Goal: Task Accomplishment & Management: Manage account settings

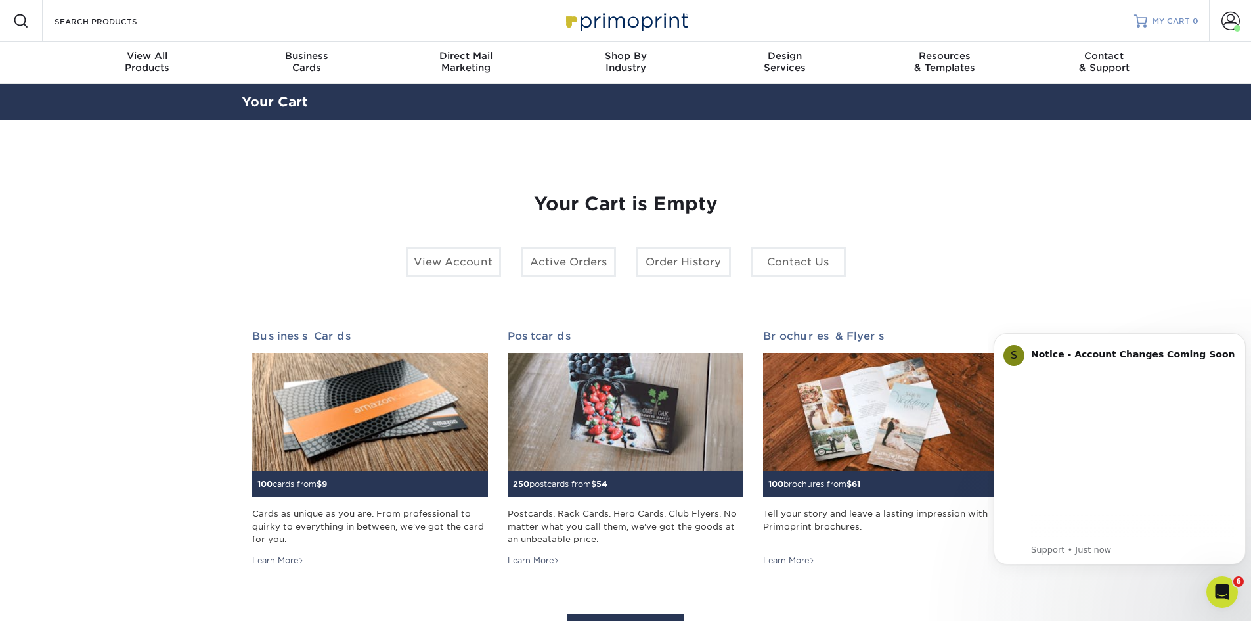
click at [1179, 17] on span "MY CART" at bounding box center [1171, 21] width 37 height 11
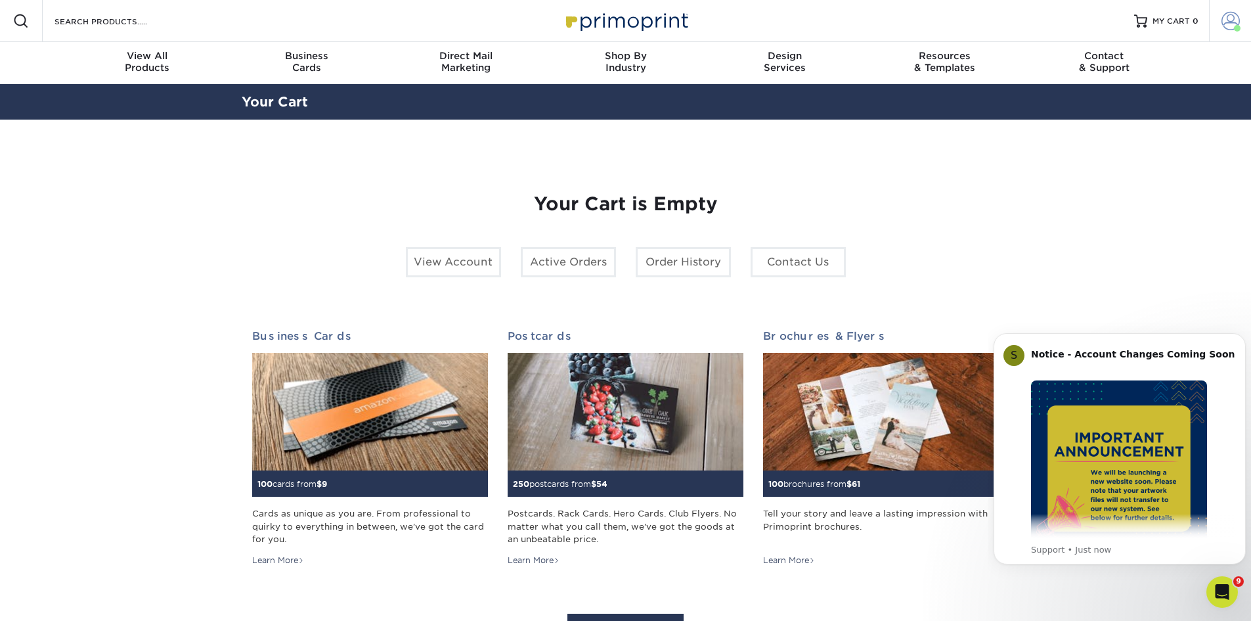
click at [1228, 18] on span at bounding box center [1231, 21] width 18 height 18
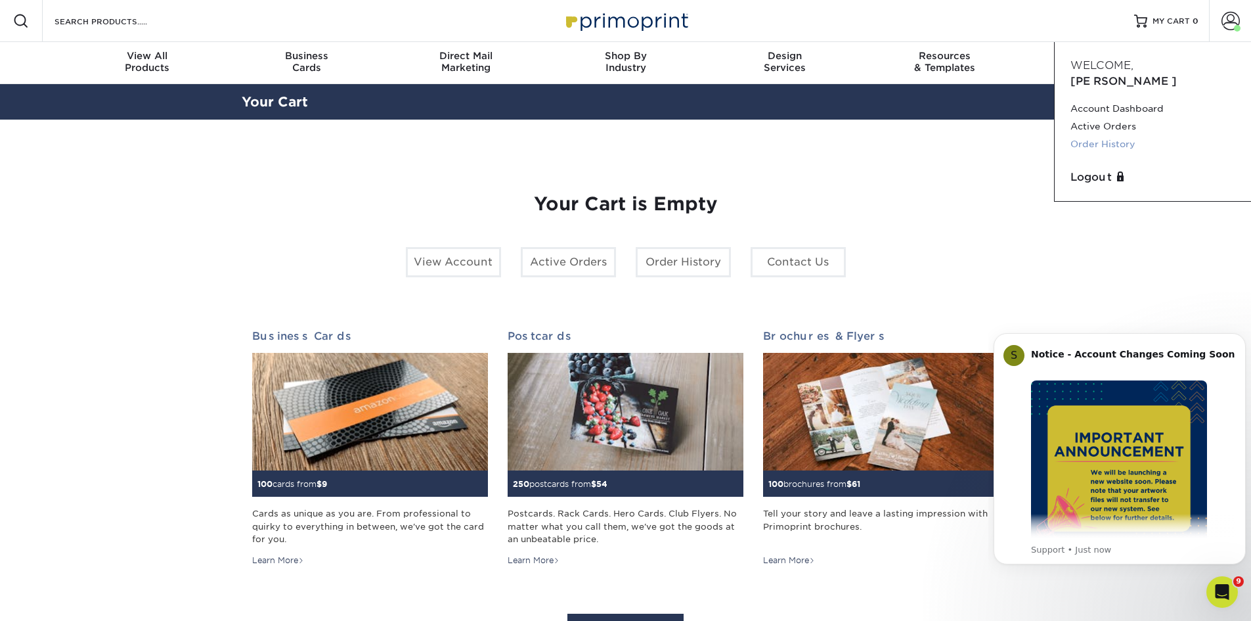
click at [1117, 135] on link "Order History" at bounding box center [1153, 144] width 165 height 18
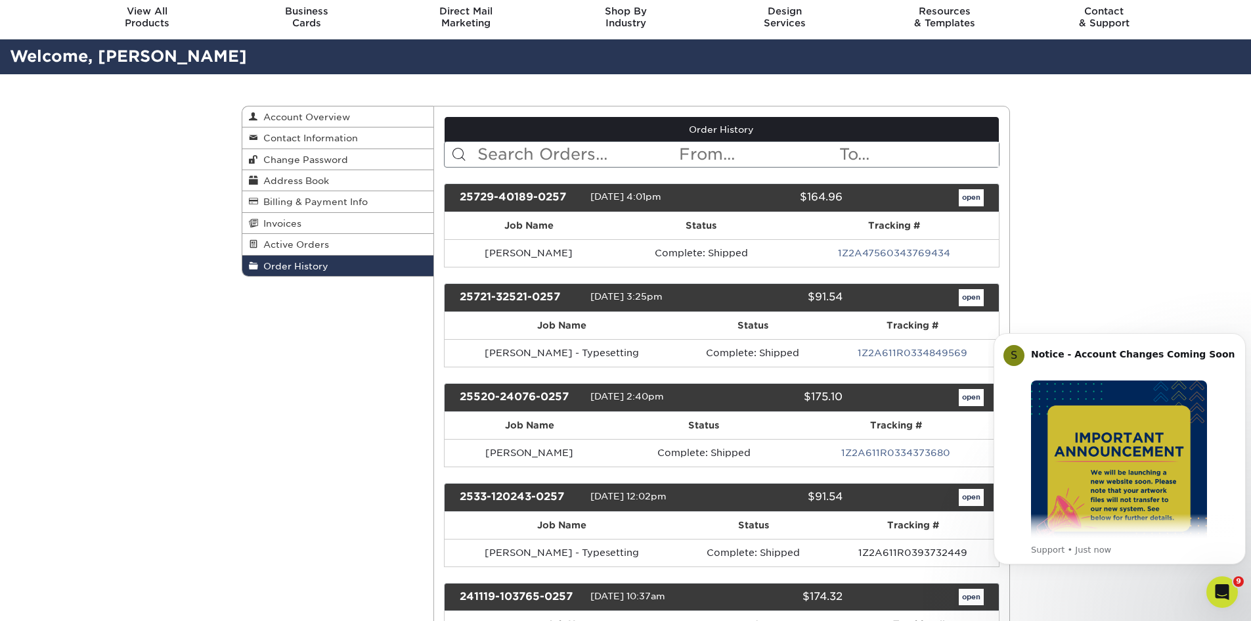
scroll to position [66, 0]
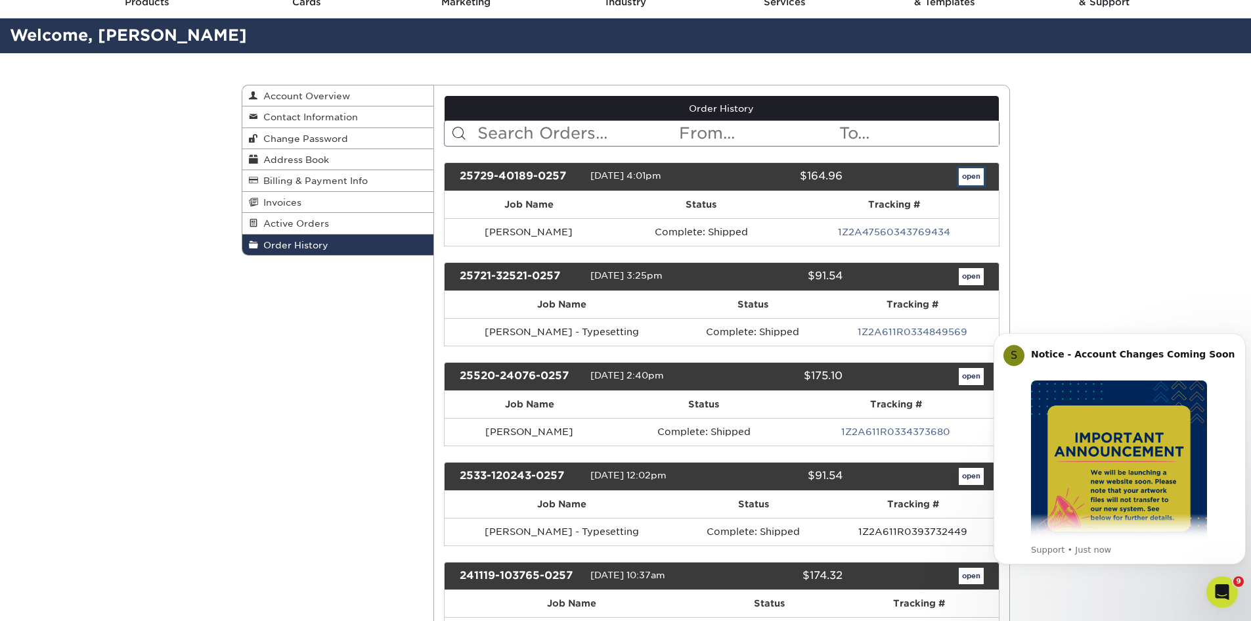
click at [975, 179] on link "open" at bounding box center [971, 176] width 25 height 17
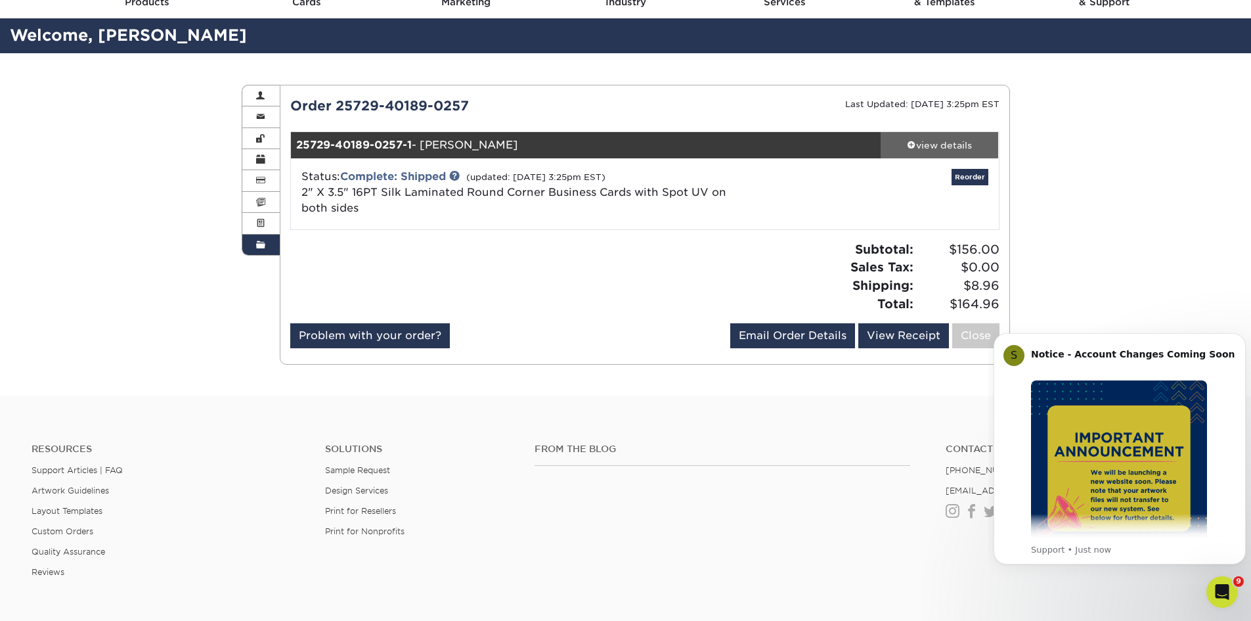
click at [960, 144] on div "view details" at bounding box center [940, 145] width 118 height 13
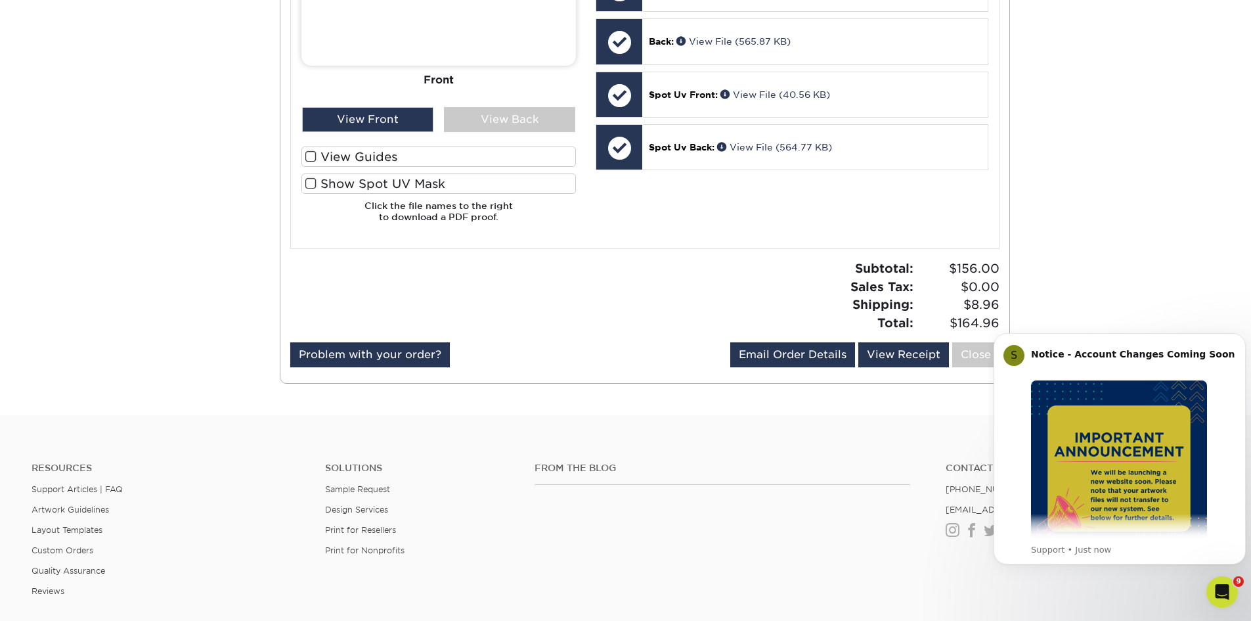
scroll to position [525, 0]
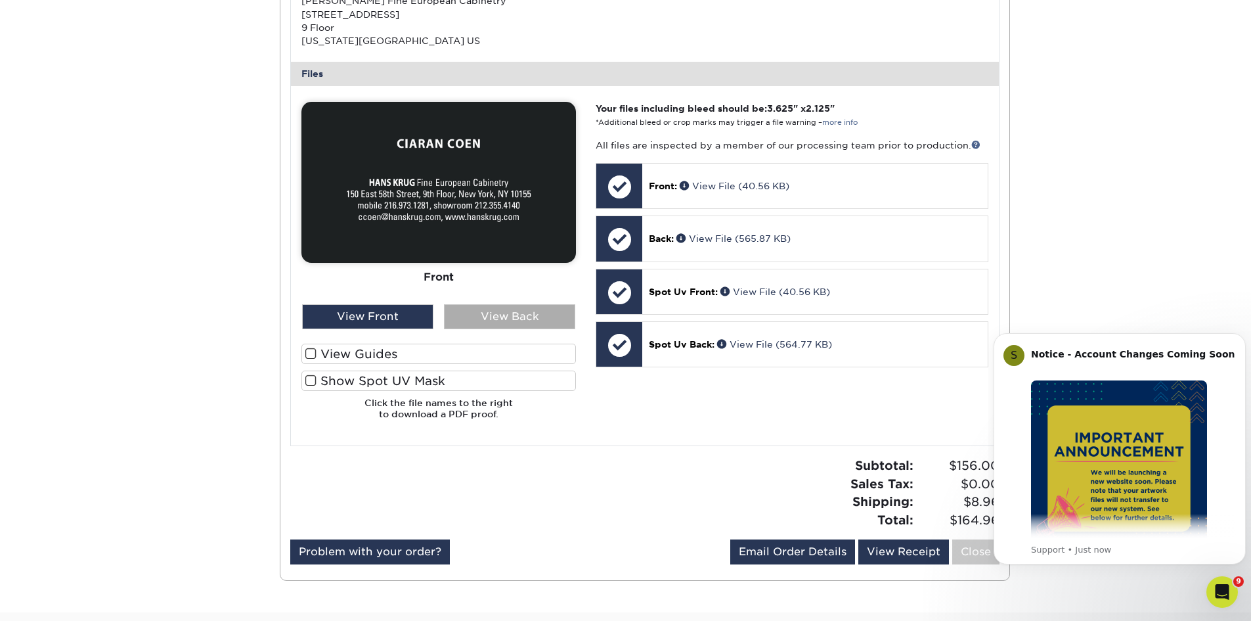
click at [515, 317] on div "View Back" at bounding box center [509, 316] width 131 height 25
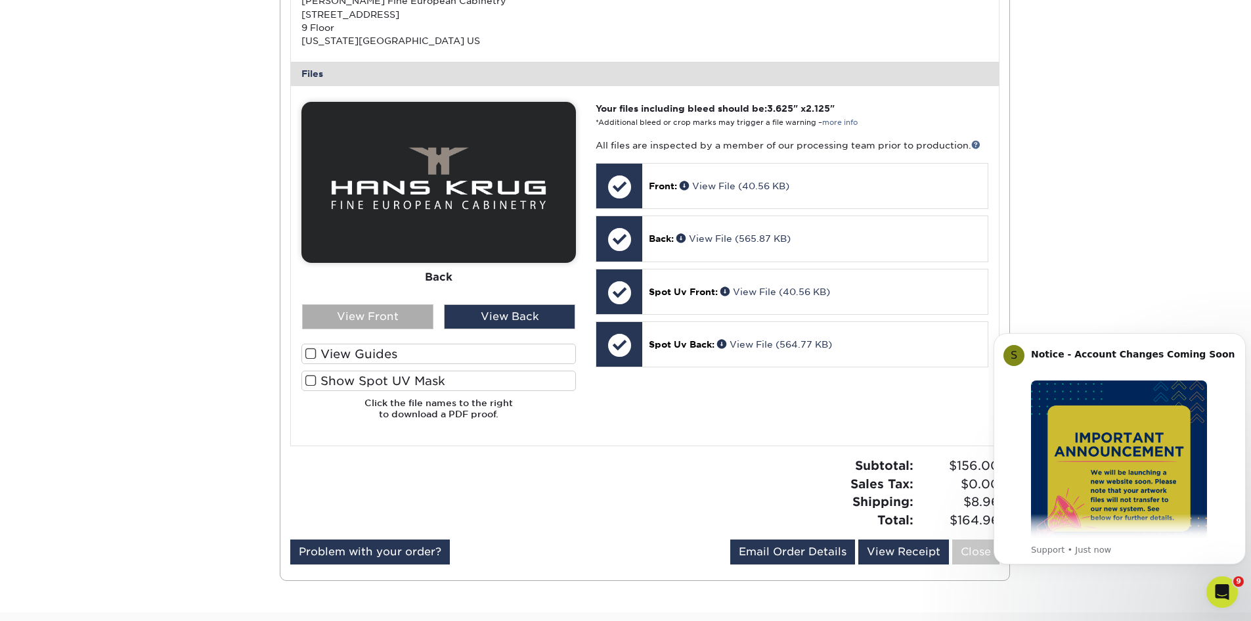
click at [394, 322] on div "View Front" at bounding box center [367, 316] width 131 height 25
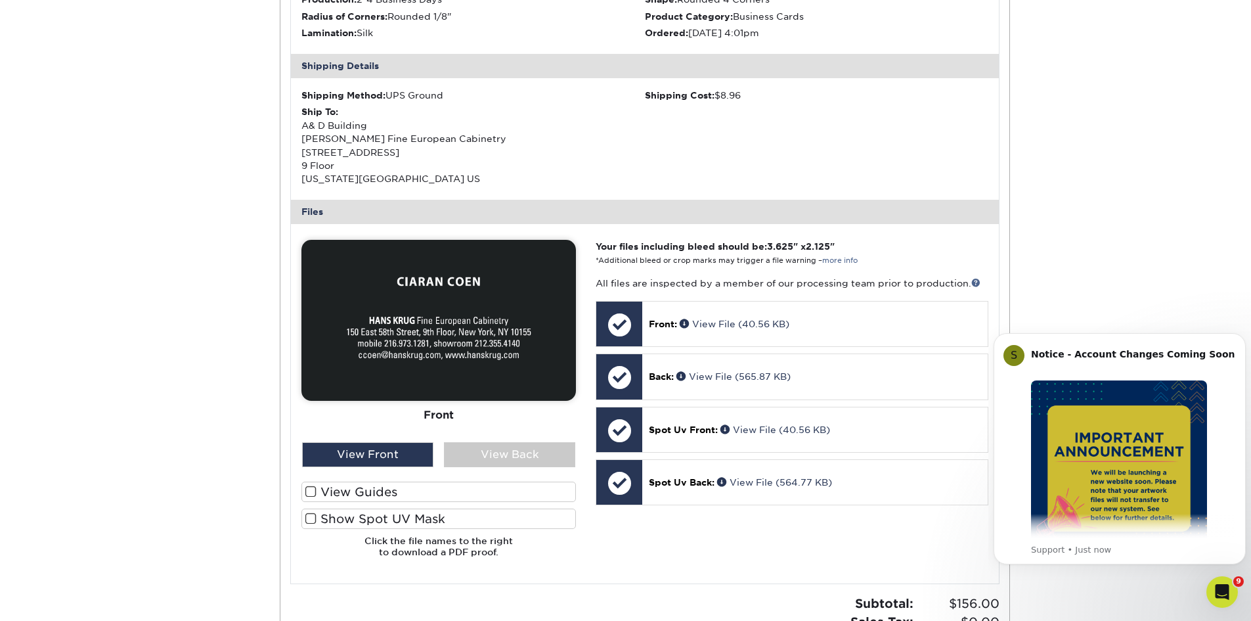
scroll to position [131, 0]
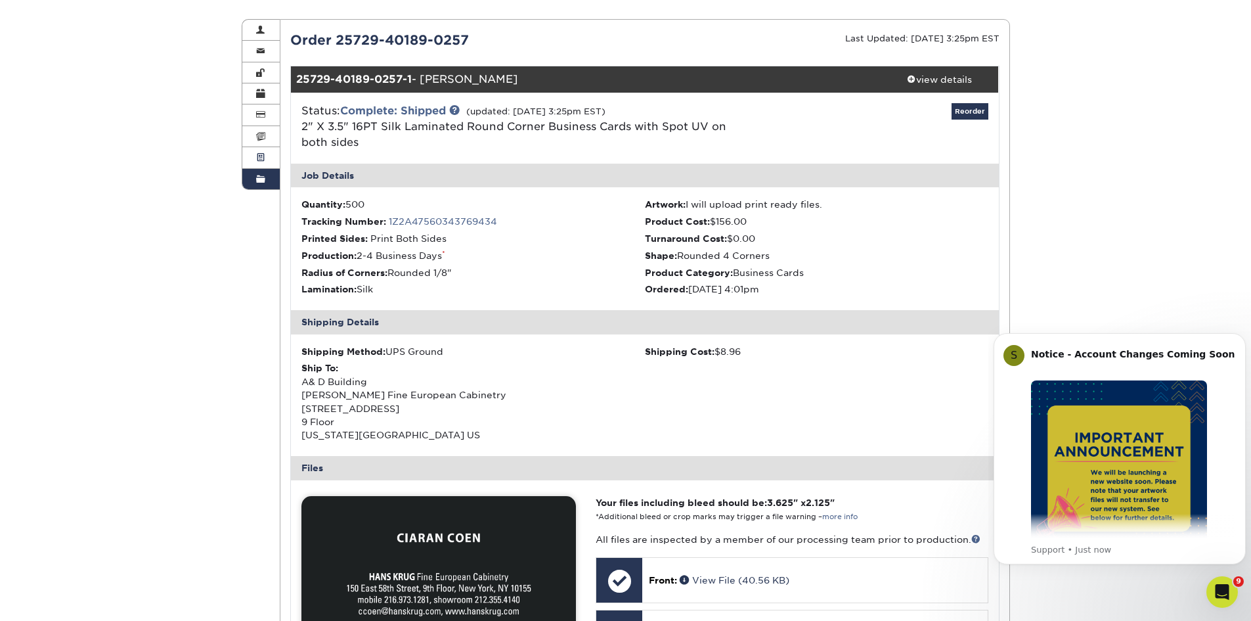
click at [262, 160] on span at bounding box center [260, 157] width 9 height 11
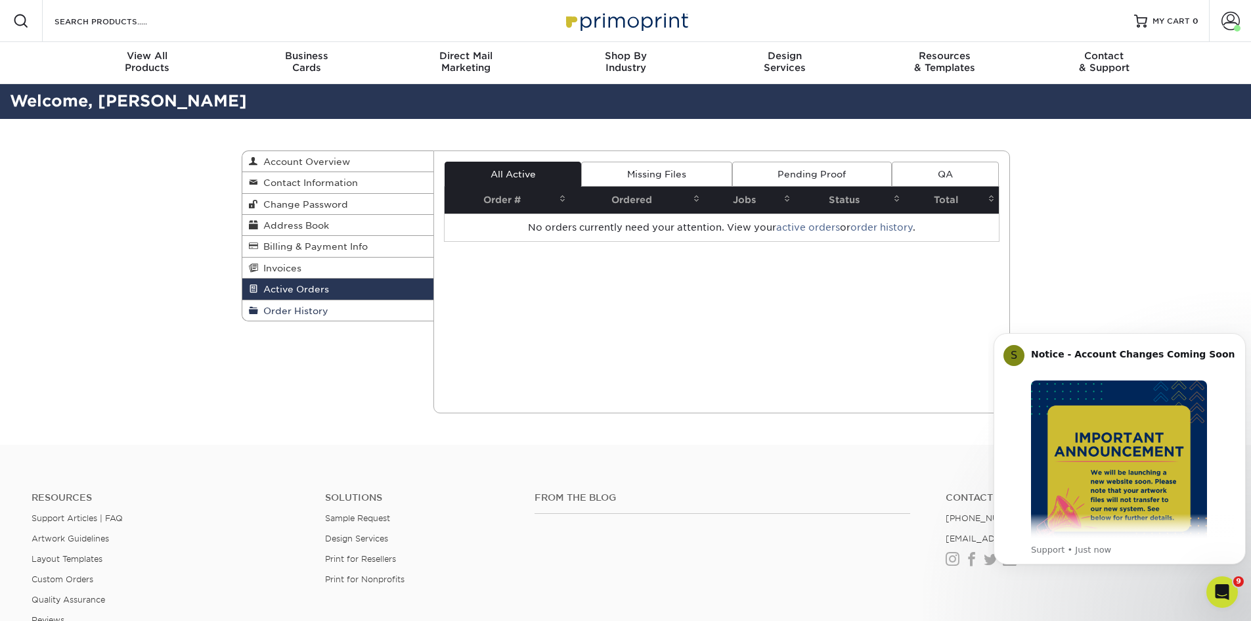
click at [313, 311] on span "Order History" at bounding box center [293, 310] width 70 height 11
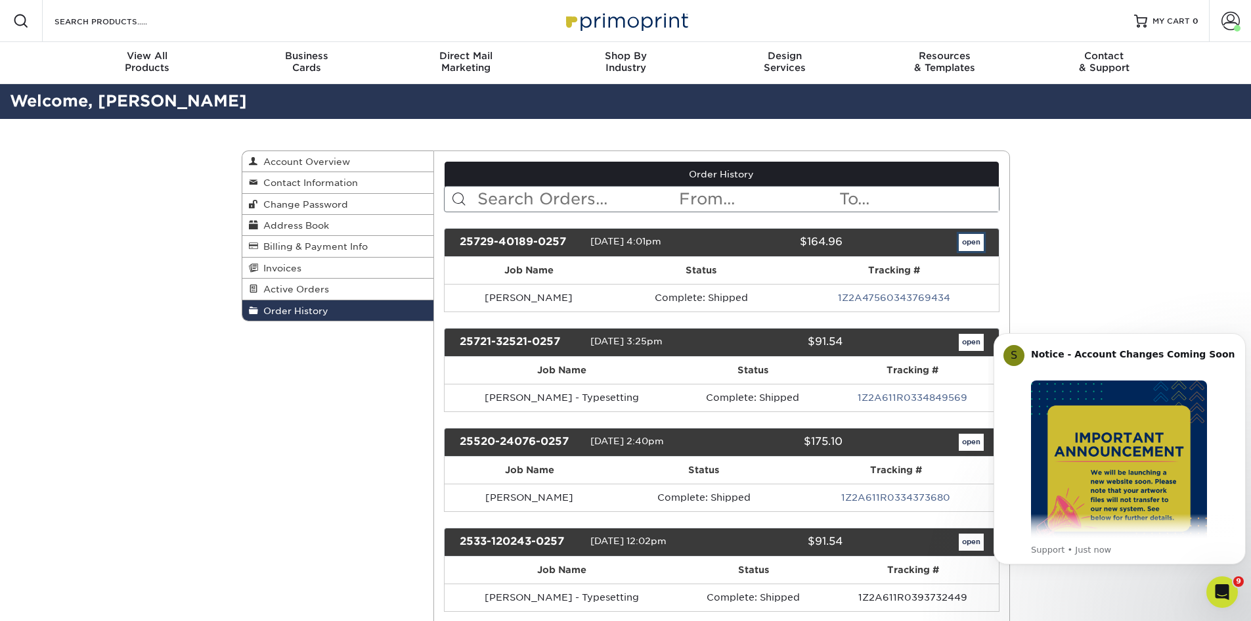
click at [976, 243] on link "open" at bounding box center [971, 242] width 25 height 17
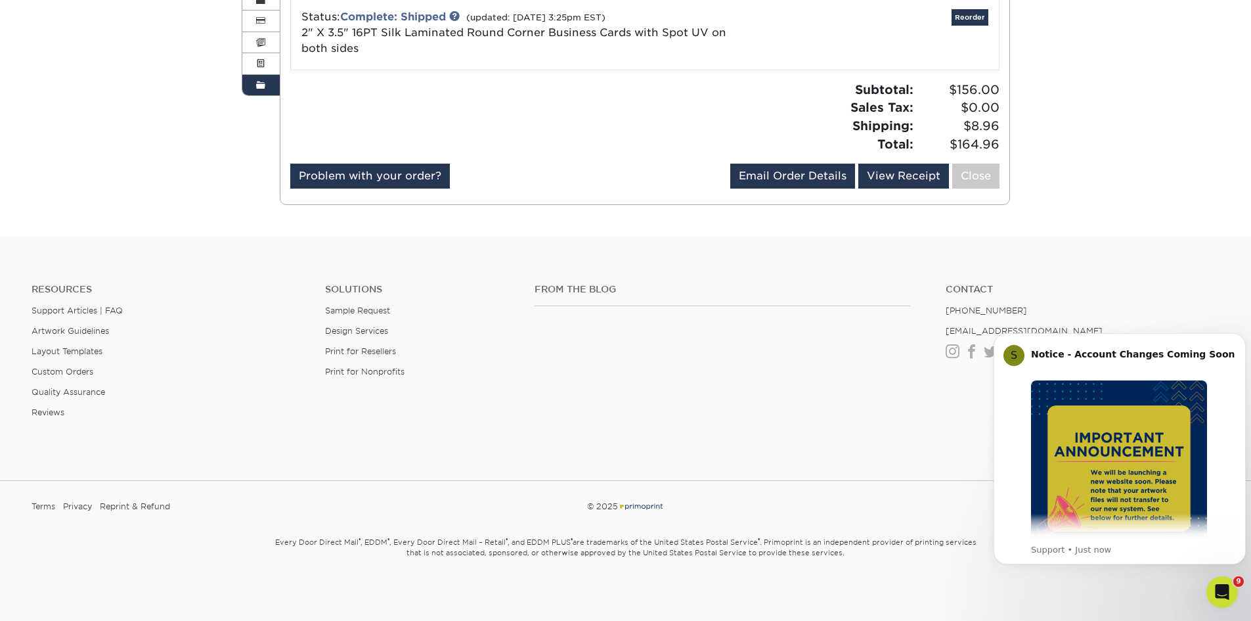
scroll to position [94, 0]
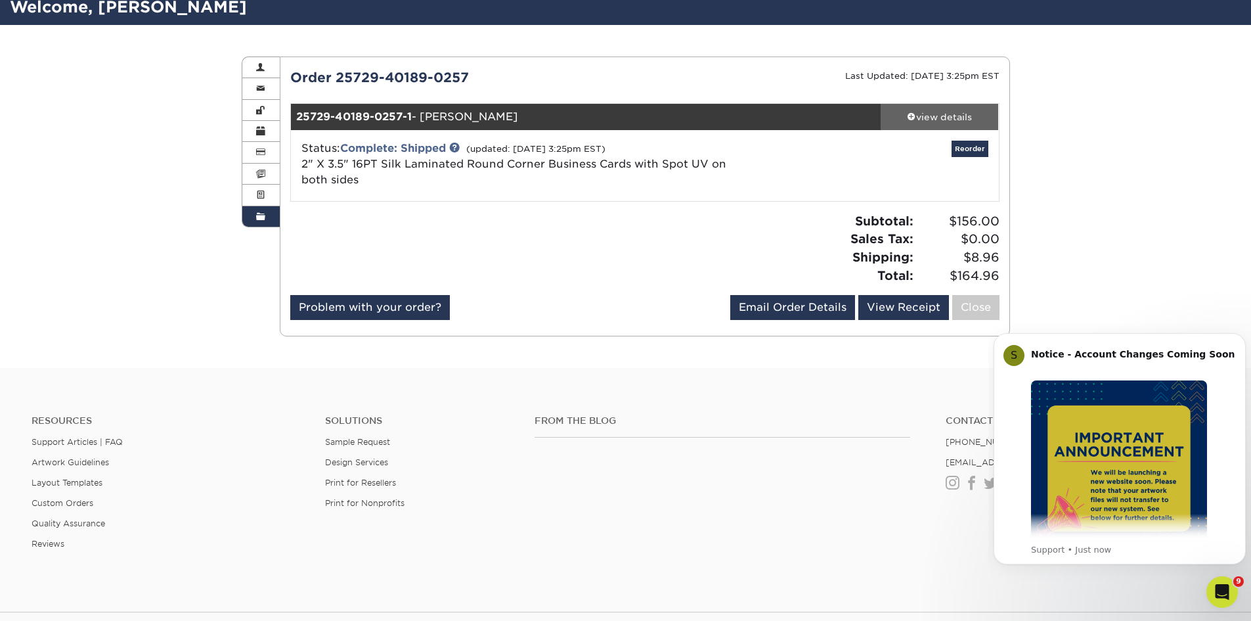
click at [946, 116] on div "view details" at bounding box center [940, 116] width 118 height 13
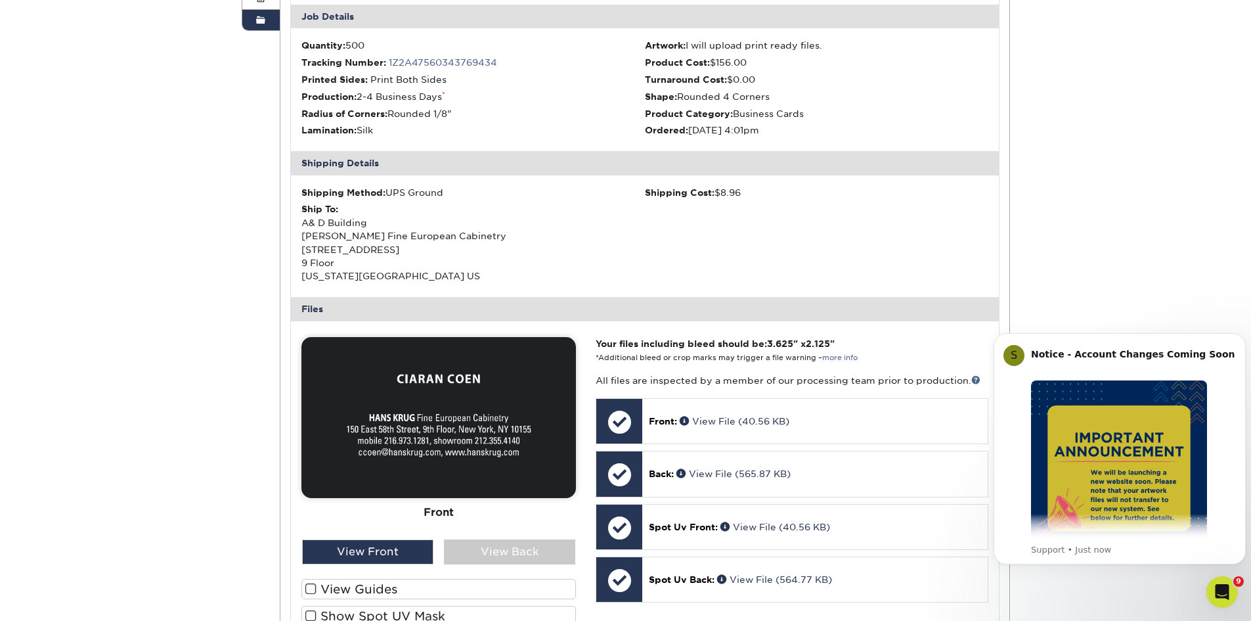
scroll to position [357, 0]
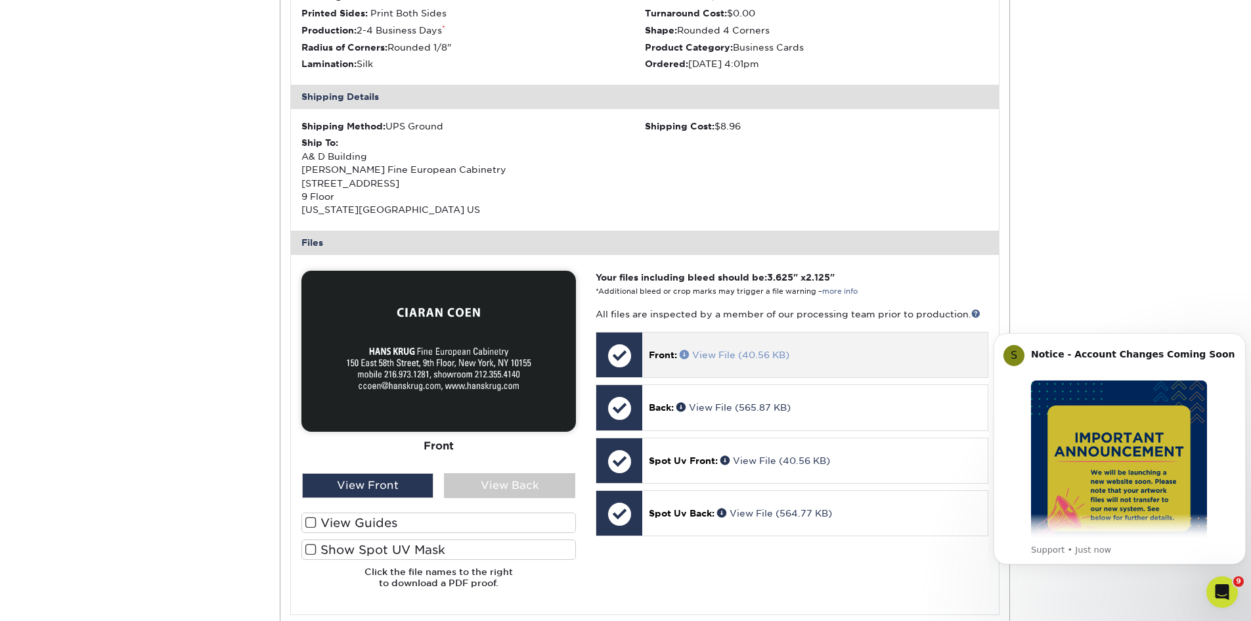
click at [765, 357] on link "View File (40.56 KB)" at bounding box center [735, 354] width 110 height 11
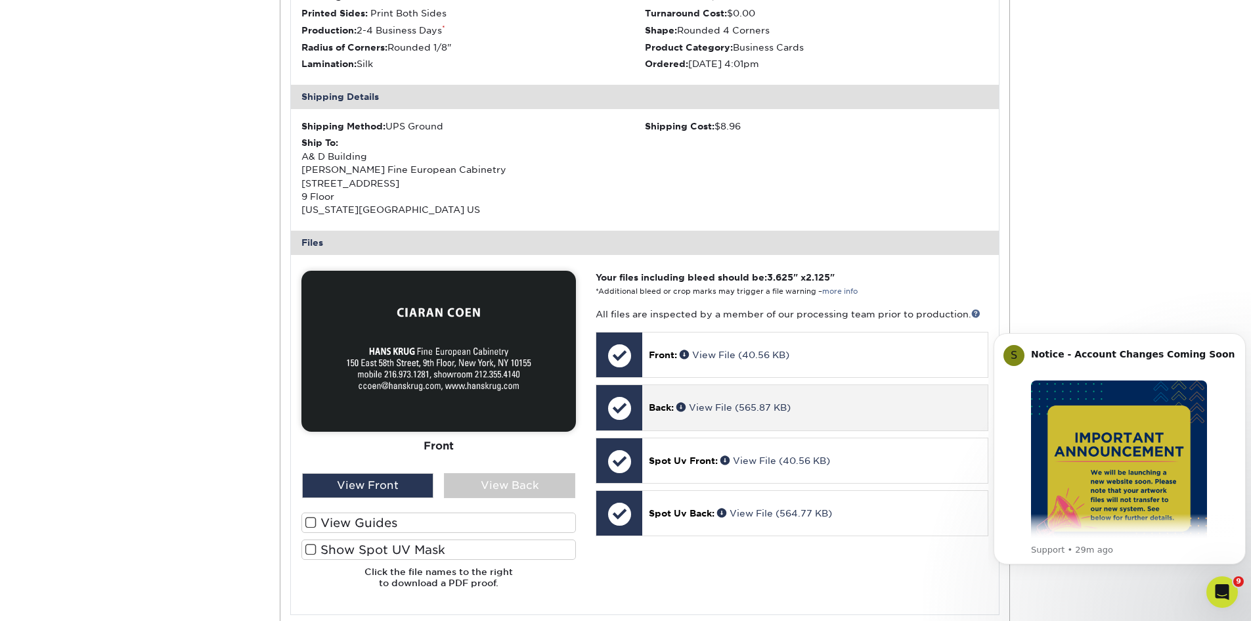
click at [675, 413] on p "Back: View File (565.87 KB)" at bounding box center [815, 407] width 332 height 13
click at [632, 417] on div at bounding box center [619, 408] width 46 height 46
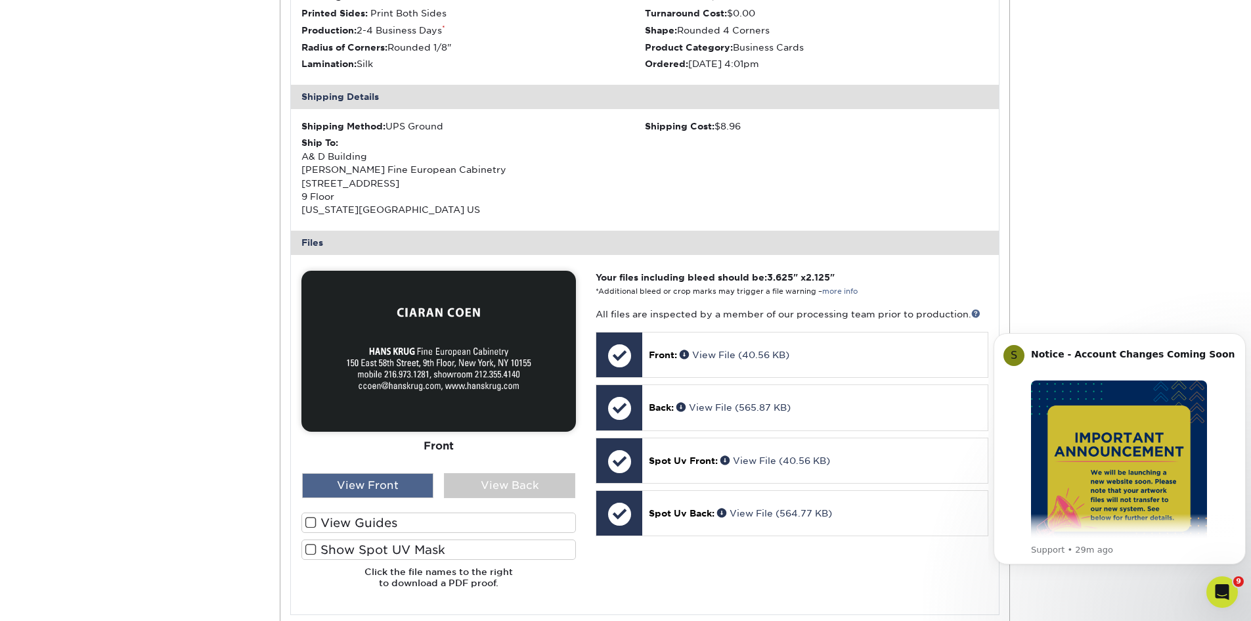
click at [411, 484] on div "View Front" at bounding box center [367, 485] width 131 height 25
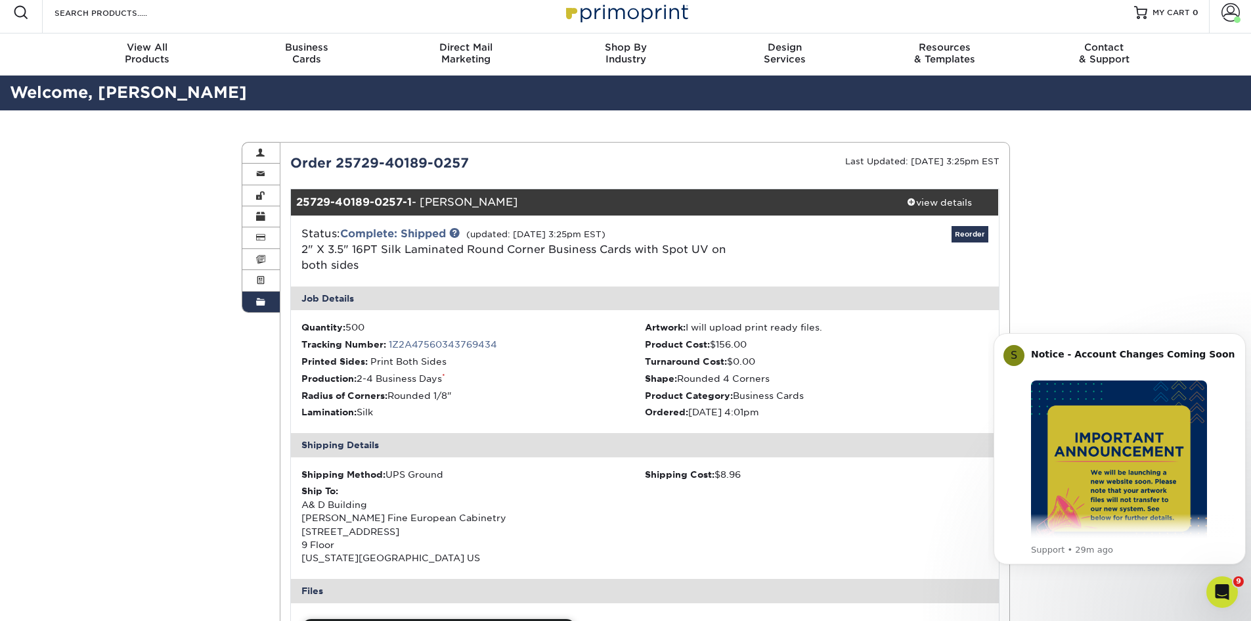
scroll to position [0, 0]
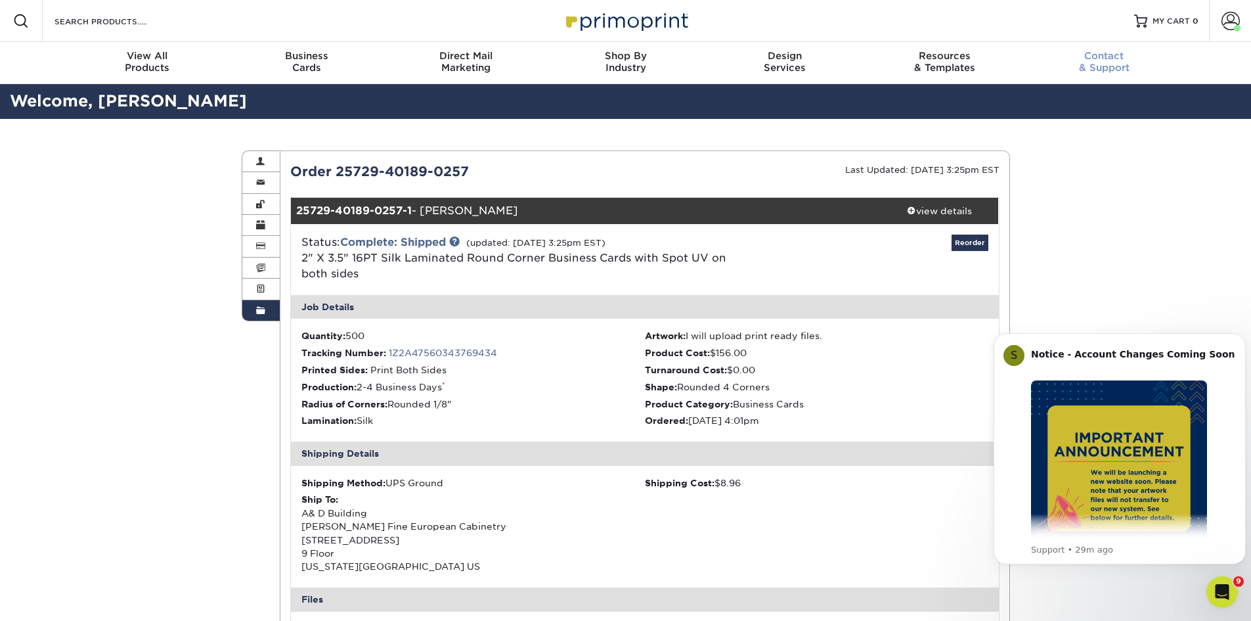
click at [1109, 65] on div "Contact & Support" at bounding box center [1105, 62] width 160 height 24
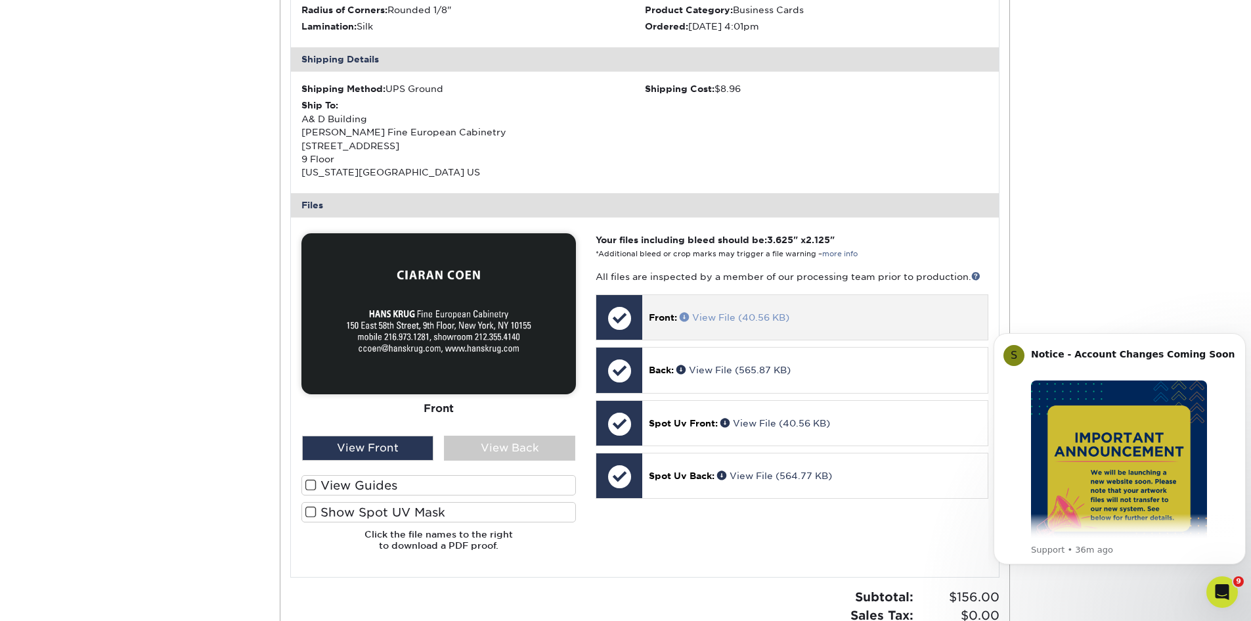
click at [682, 315] on span at bounding box center [686, 316] width 12 height 9
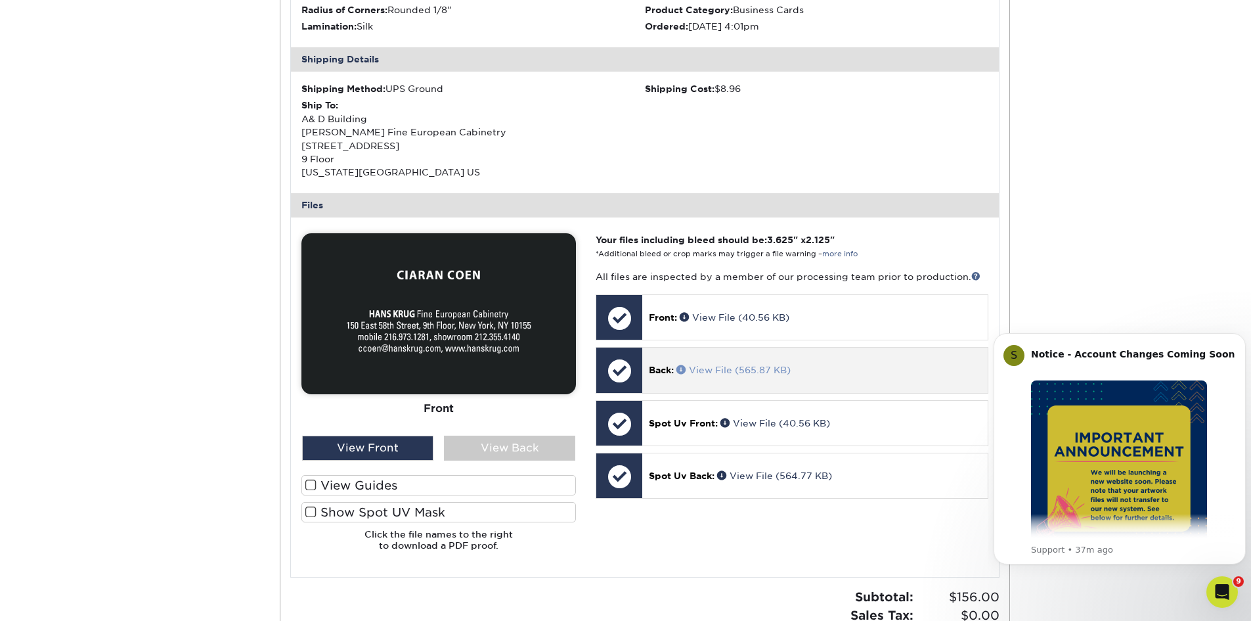
click at [721, 367] on link "View File (565.87 KB)" at bounding box center [734, 370] width 114 height 11
click at [684, 368] on span at bounding box center [683, 369] width 12 height 9
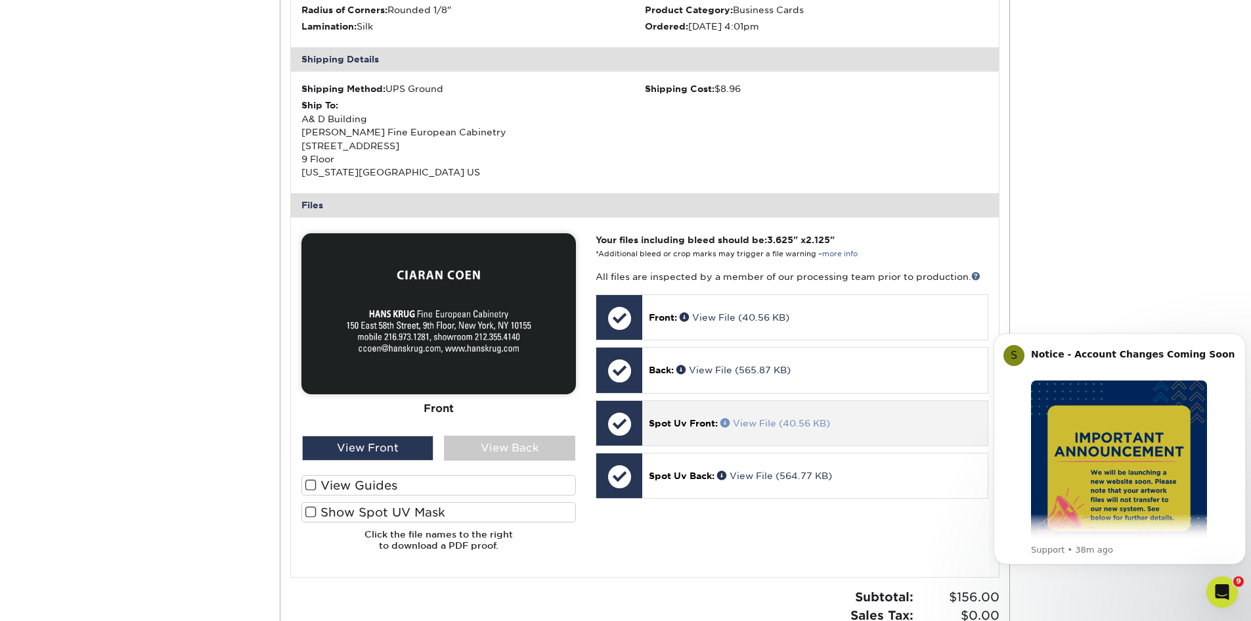
click at [725, 420] on span at bounding box center [727, 422] width 12 height 9
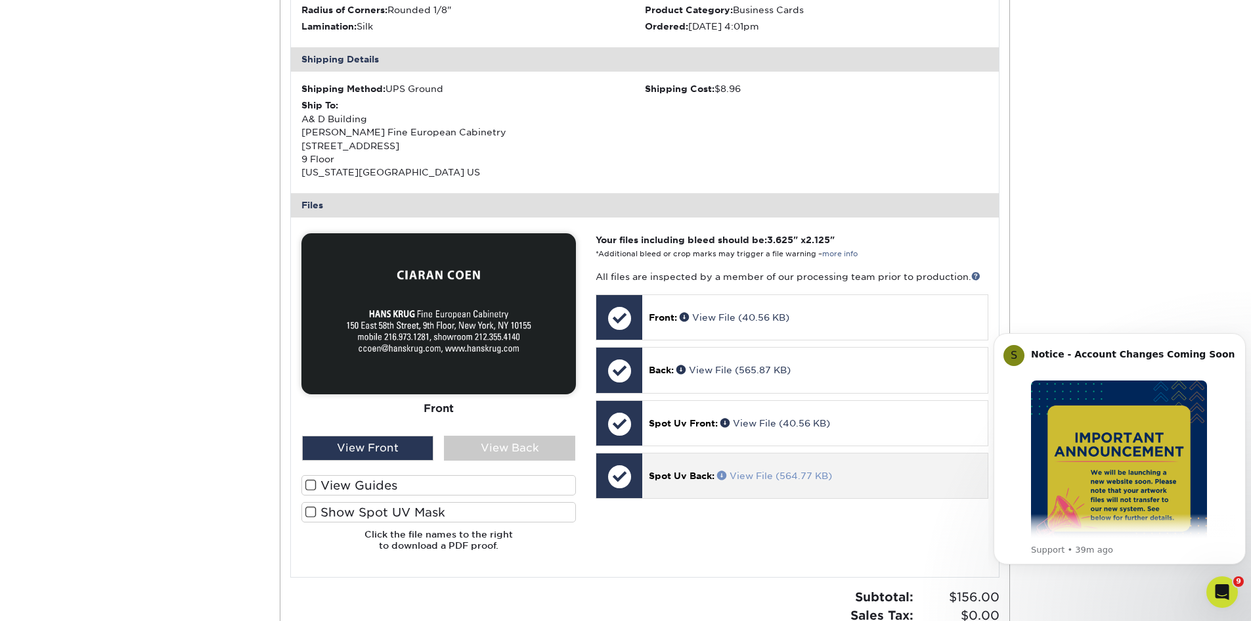
click at [724, 474] on span at bounding box center [723, 474] width 12 height 9
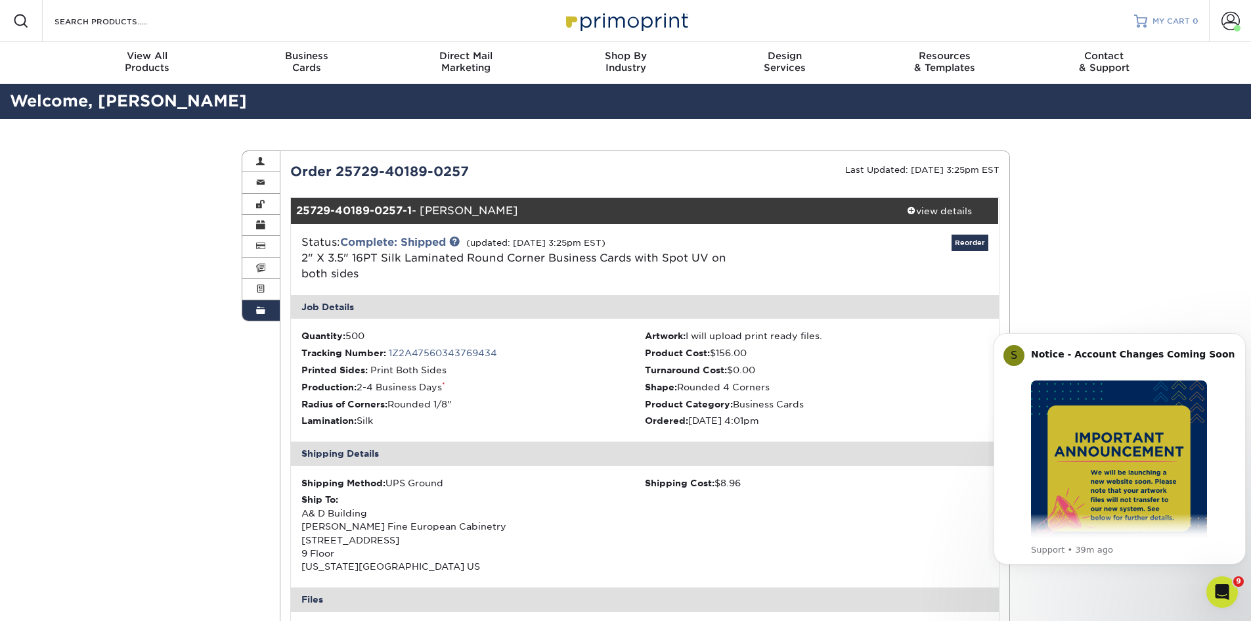
click at [1176, 21] on span "MY CART" at bounding box center [1171, 21] width 37 height 11
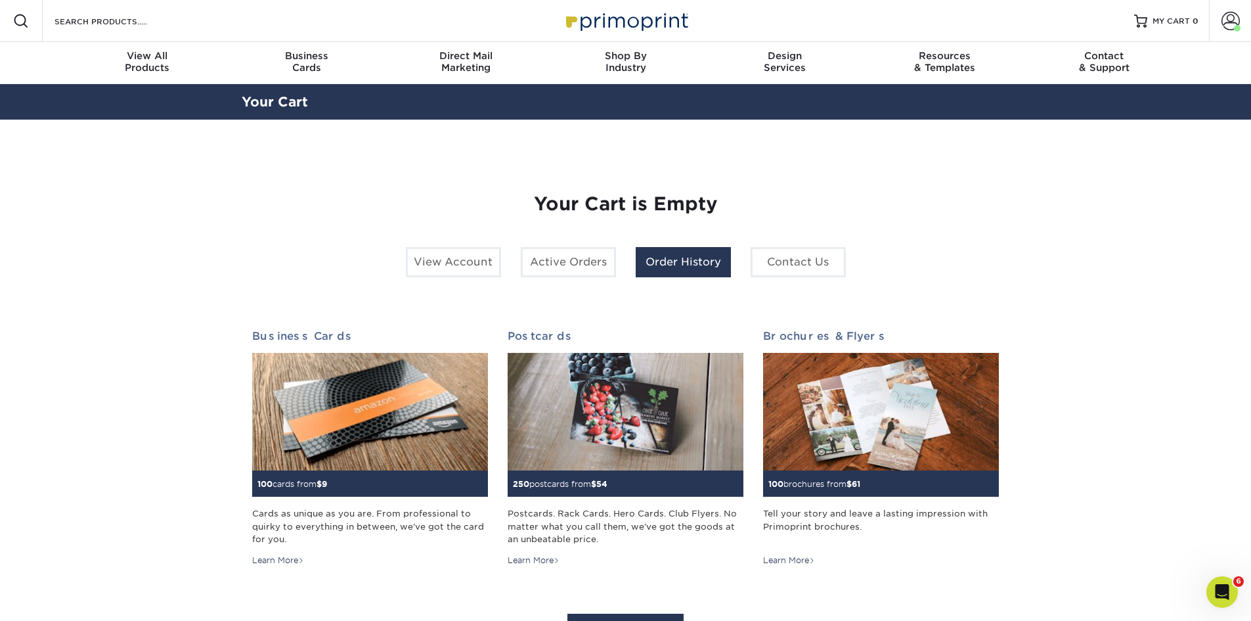
click at [690, 265] on link "Order History" at bounding box center [683, 262] width 95 height 30
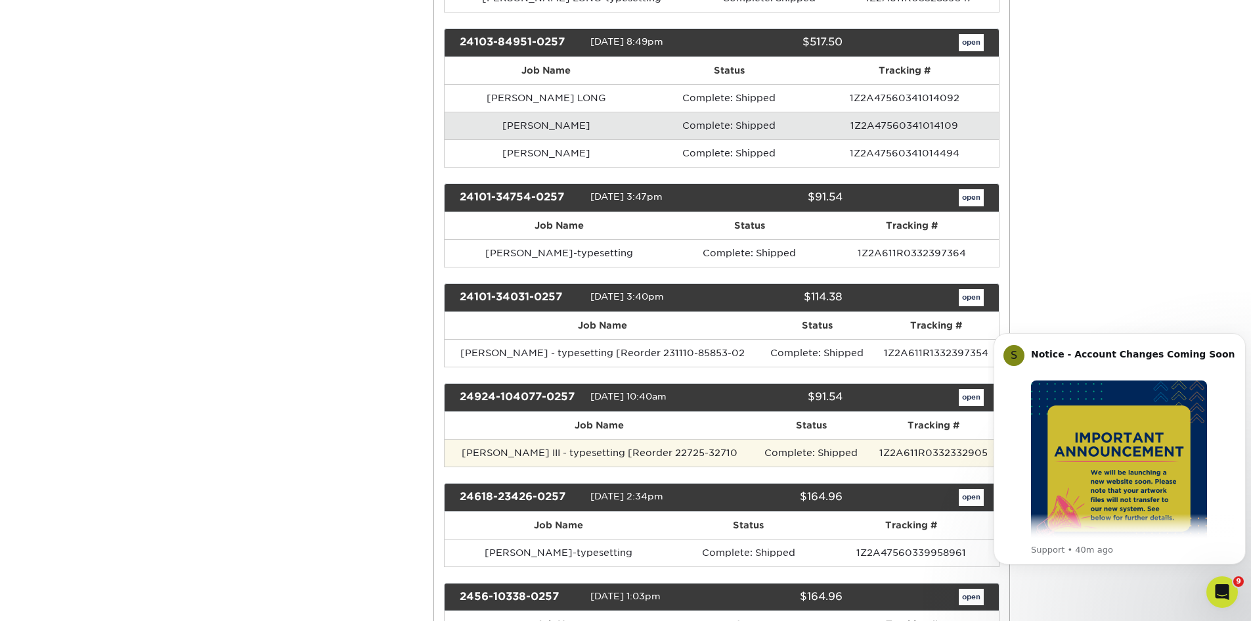
scroll to position [722, 0]
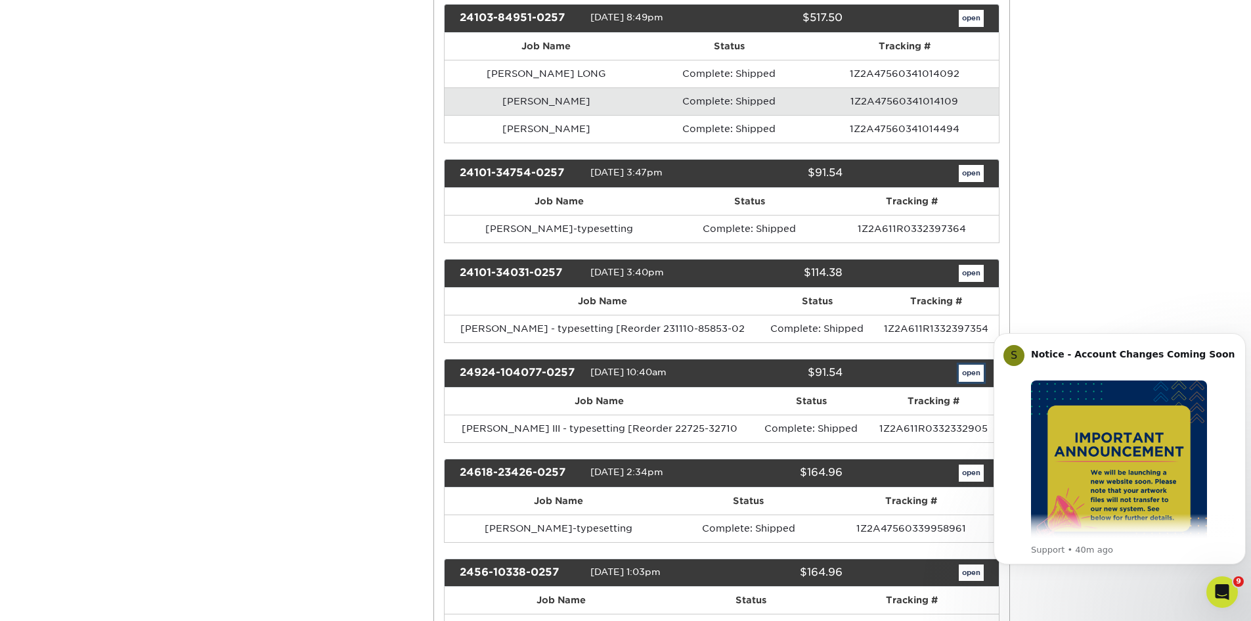
click at [973, 371] on link "open" at bounding box center [971, 373] width 25 height 17
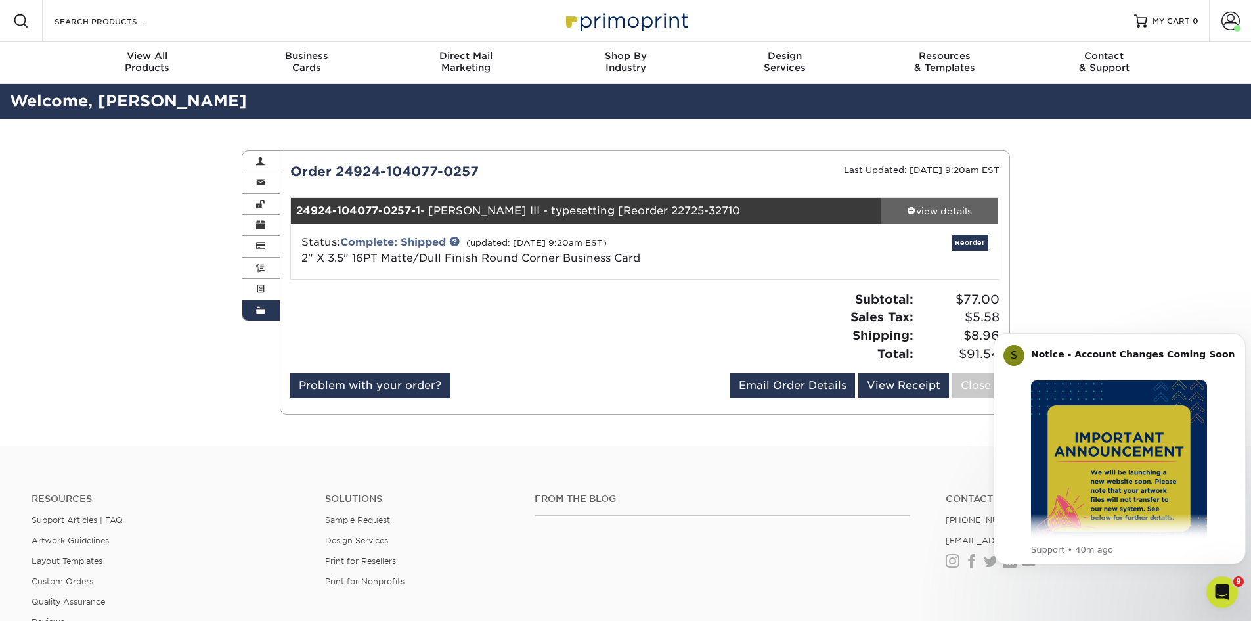
click at [922, 214] on div "view details" at bounding box center [940, 210] width 118 height 13
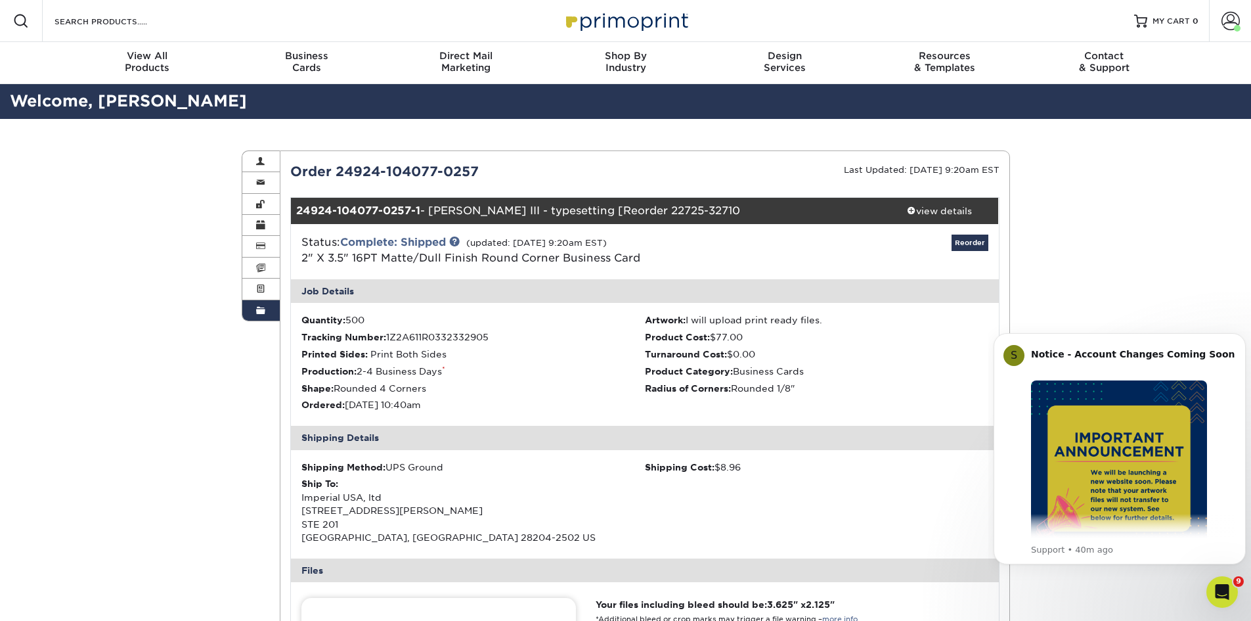
scroll to position [328, 0]
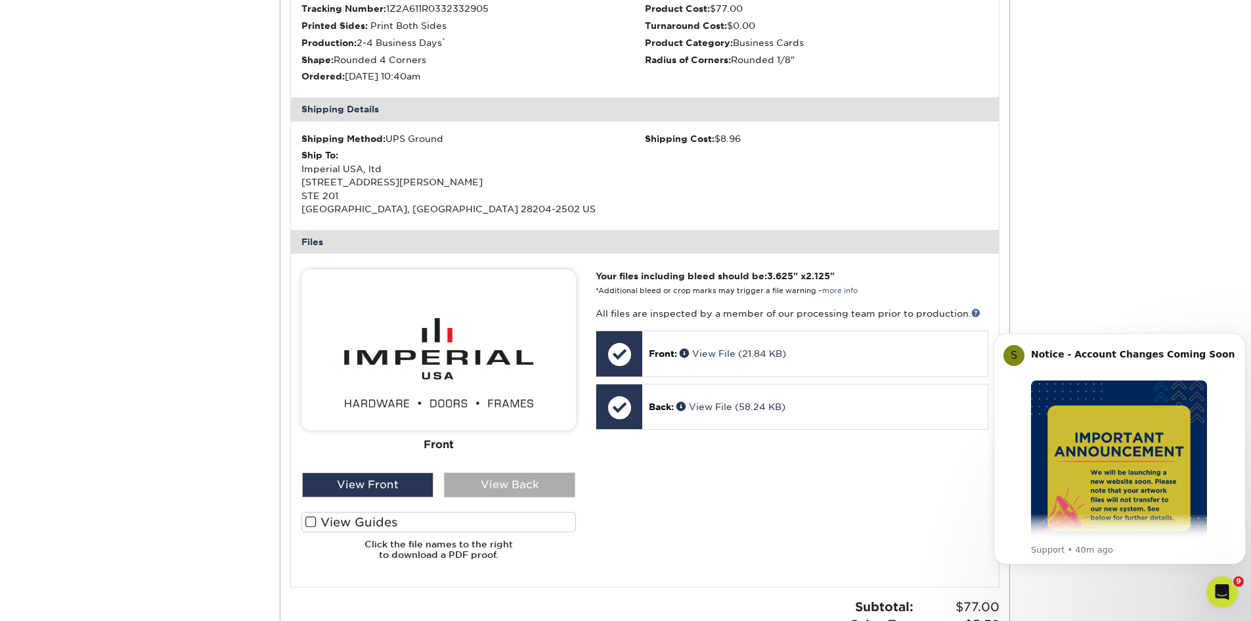
click at [546, 482] on div "View Back" at bounding box center [509, 484] width 131 height 25
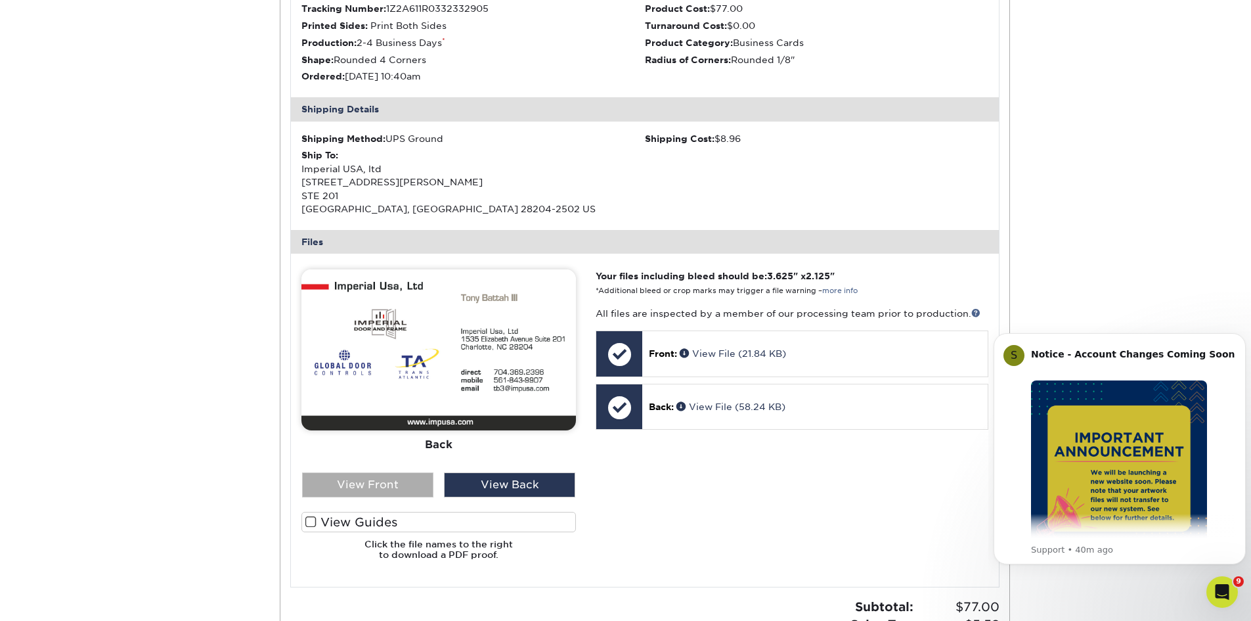
click at [386, 485] on div "View Front" at bounding box center [367, 484] width 131 height 25
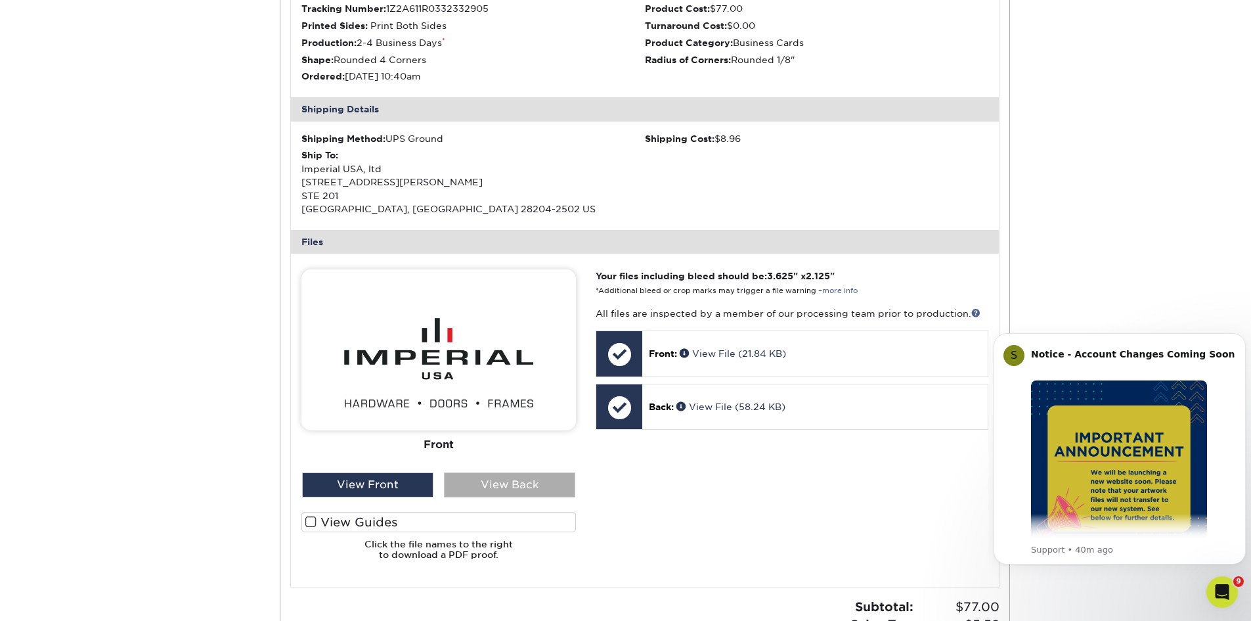
click at [535, 481] on div "View Back" at bounding box center [509, 484] width 131 height 25
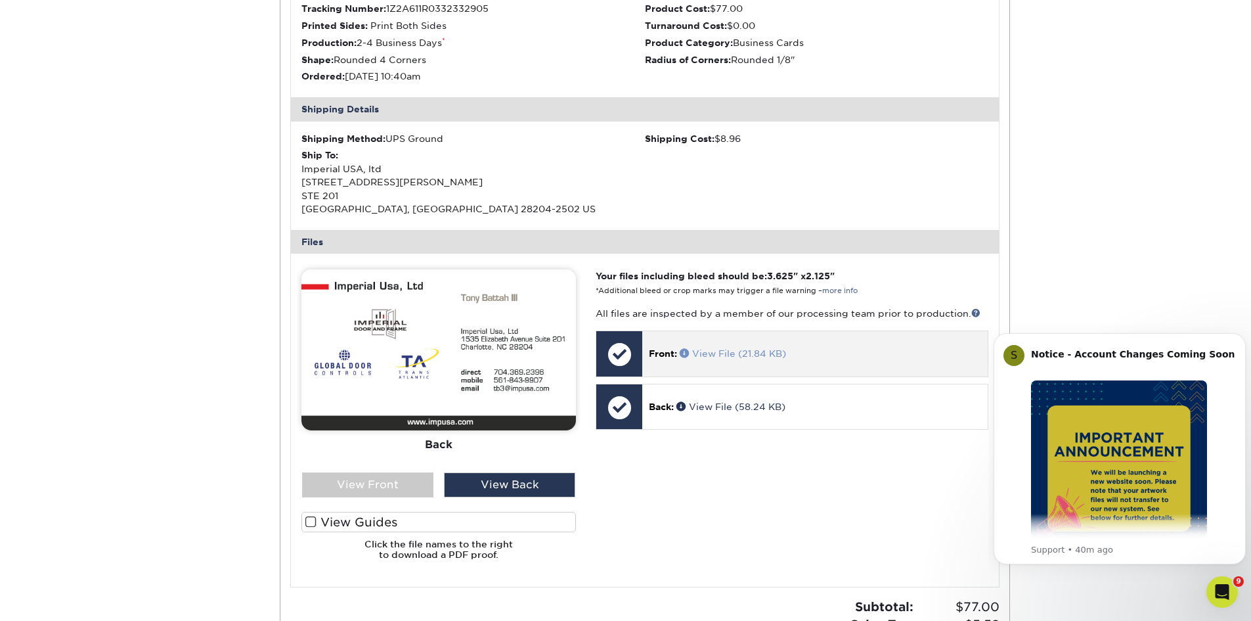
click at [686, 352] on span at bounding box center [686, 352] width 12 height 9
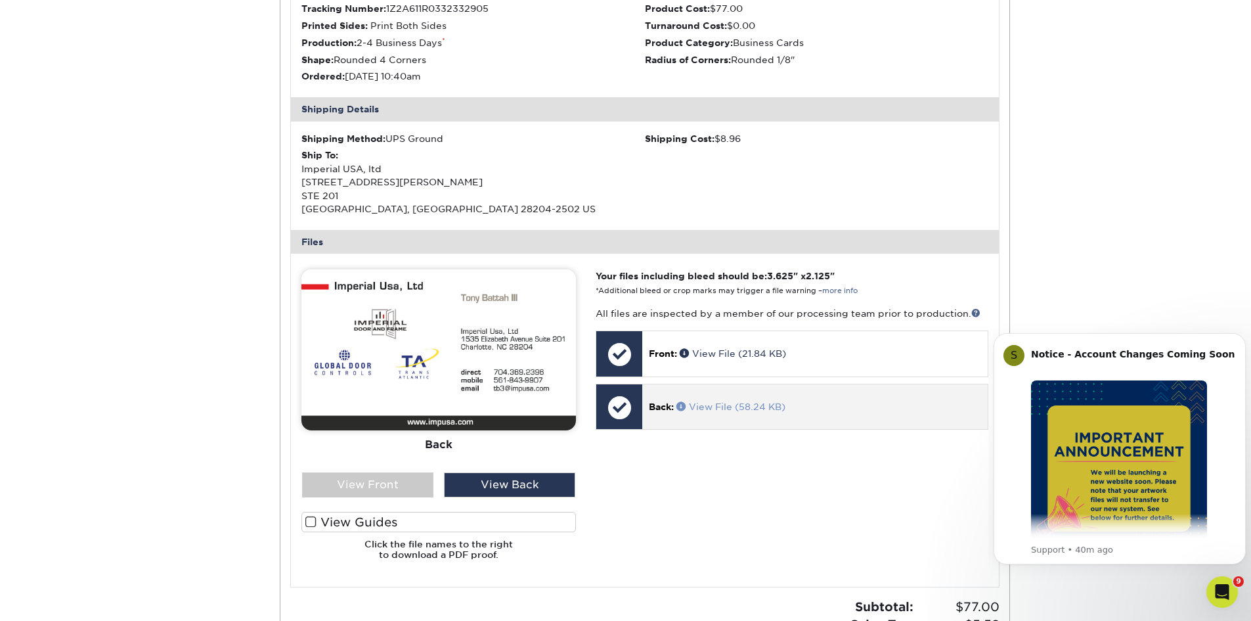
click at [680, 405] on span at bounding box center [683, 405] width 12 height 9
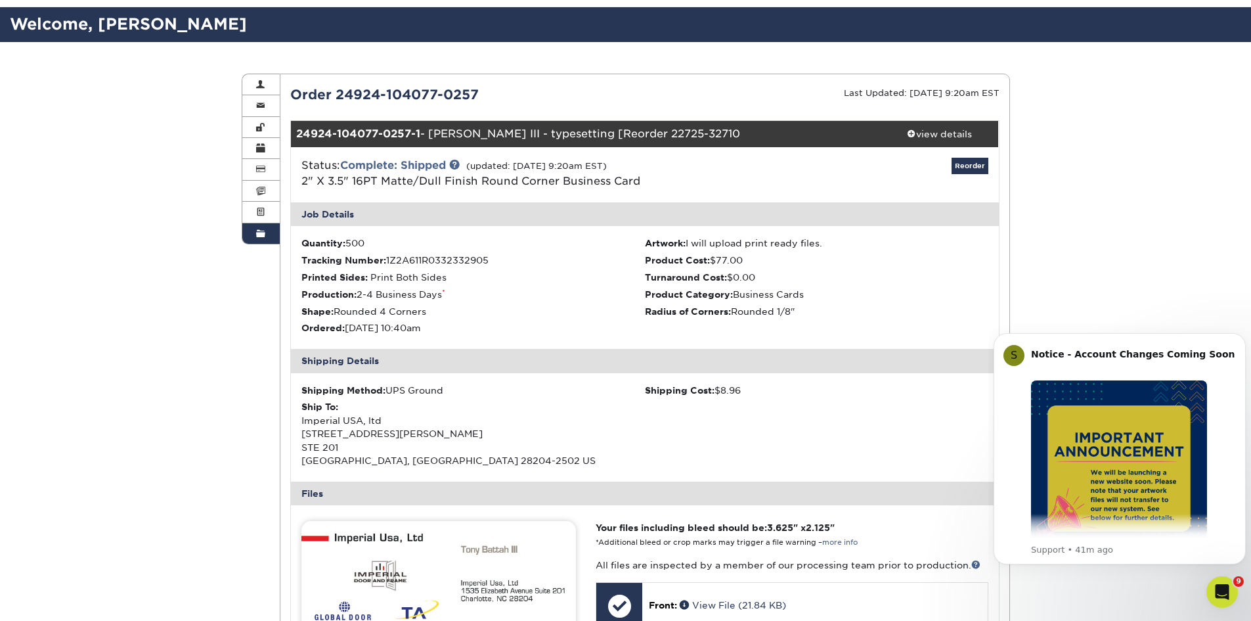
scroll to position [0, 0]
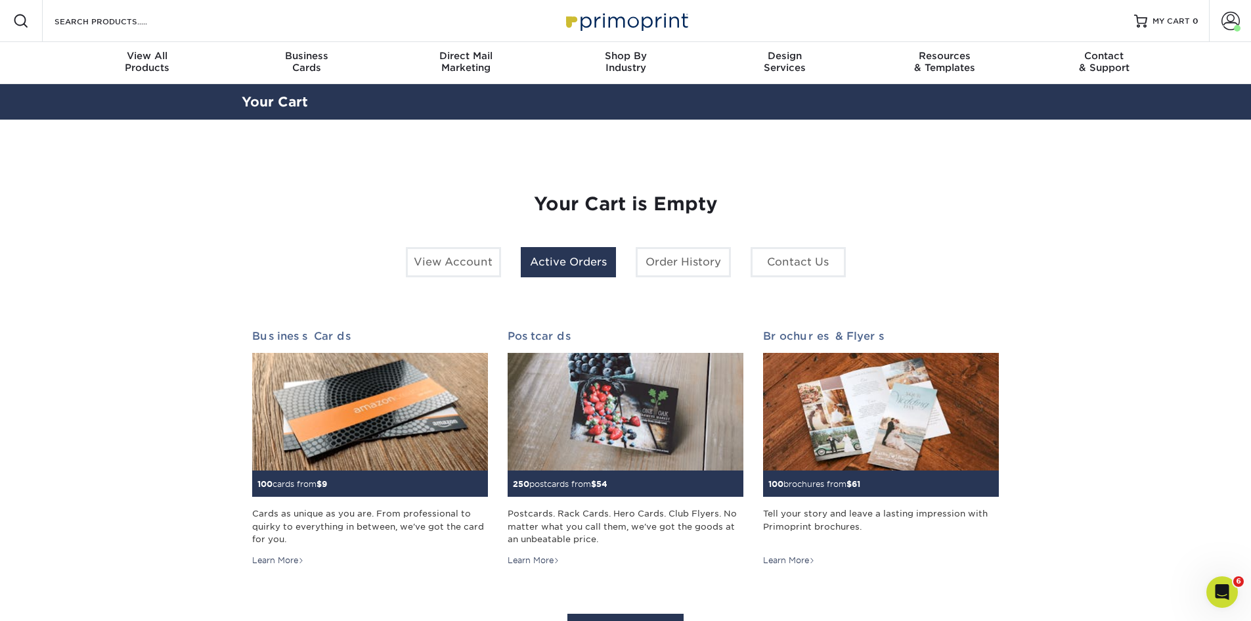
click at [558, 264] on link "Active Orders" at bounding box center [568, 262] width 95 height 30
click at [702, 273] on link "Order History" at bounding box center [683, 262] width 95 height 30
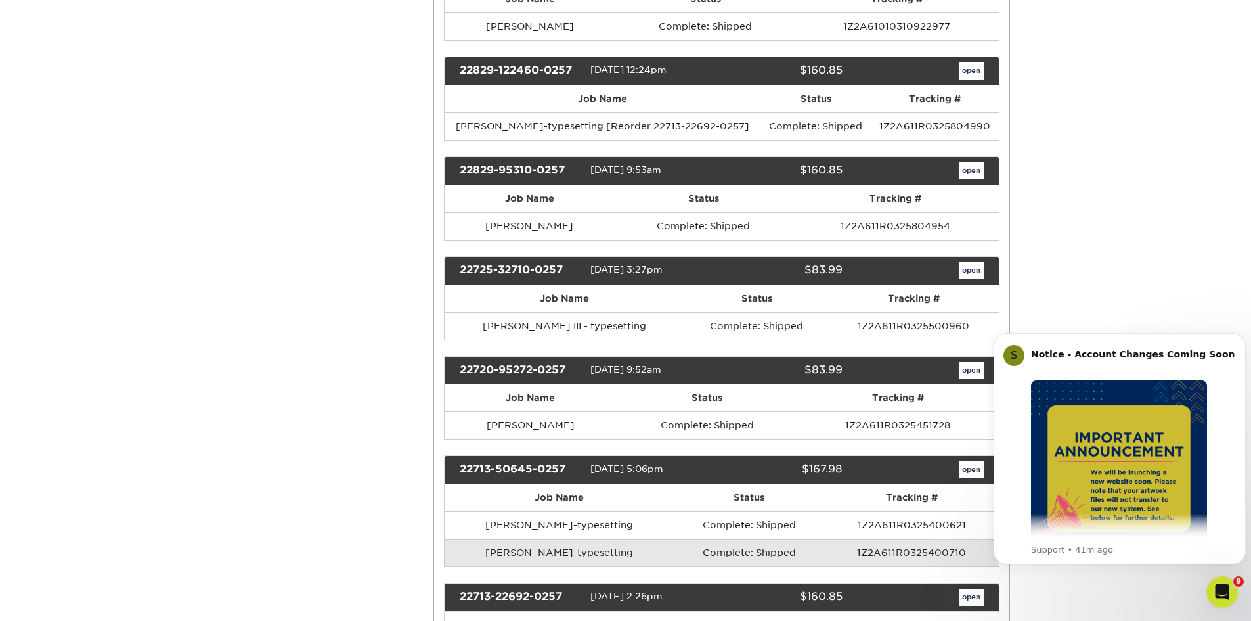
scroll to position [3087, 0]
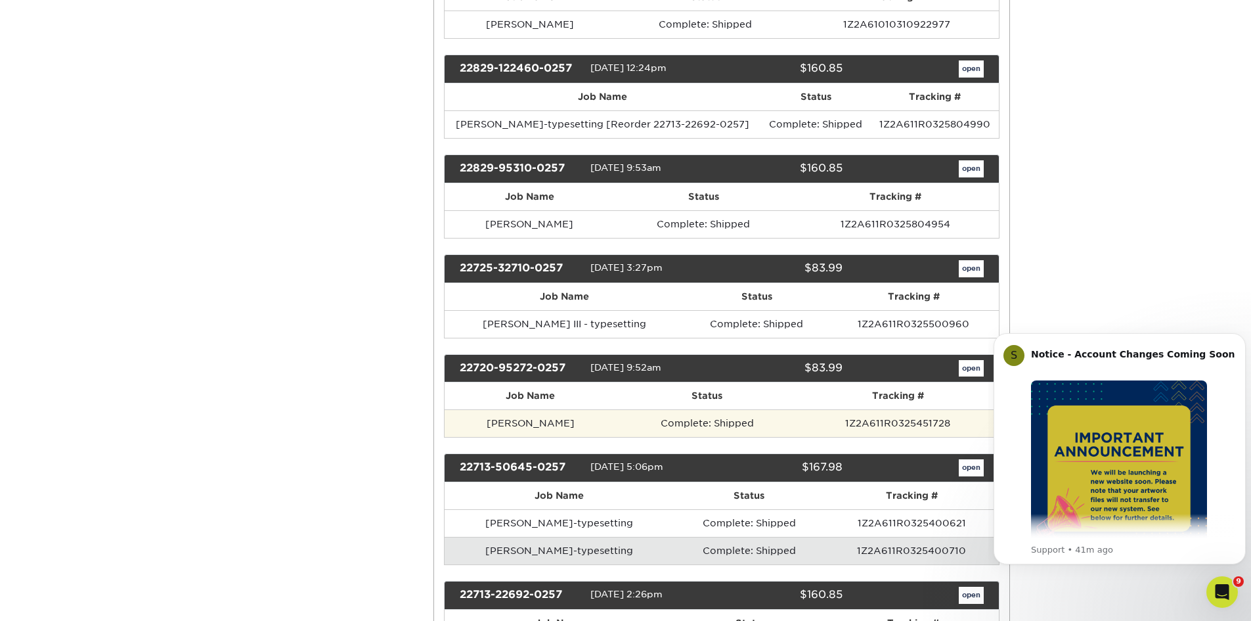
click at [716, 422] on td "Complete: Shipped" at bounding box center [707, 423] width 181 height 28
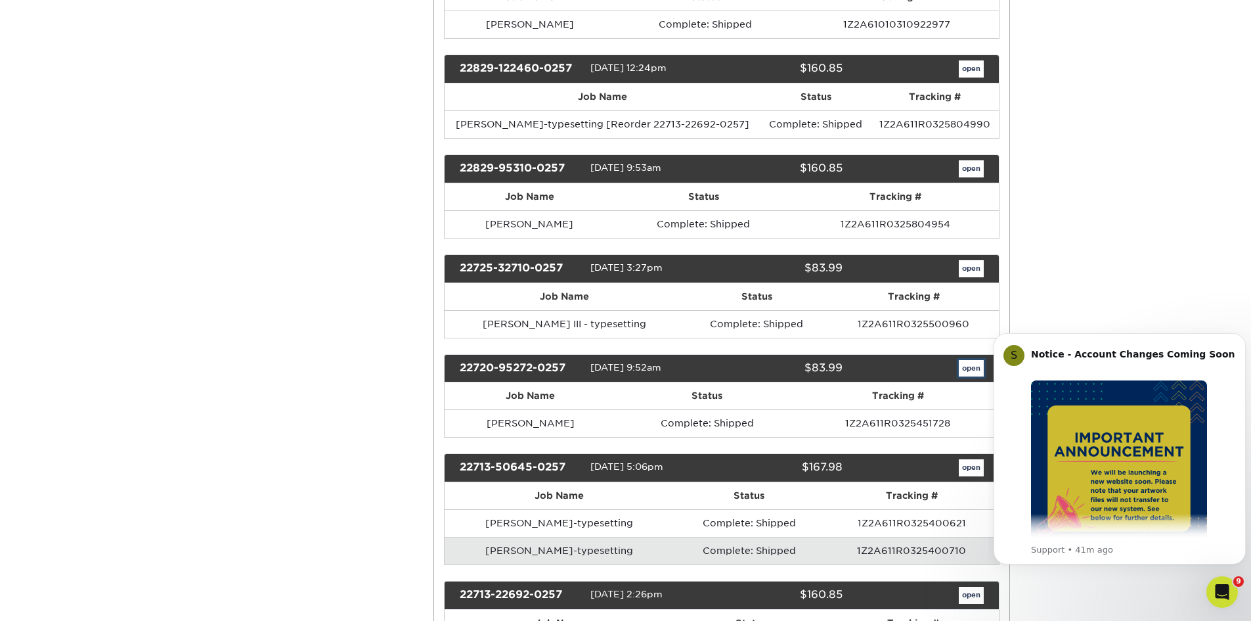
click at [971, 373] on link "open" at bounding box center [971, 368] width 25 height 17
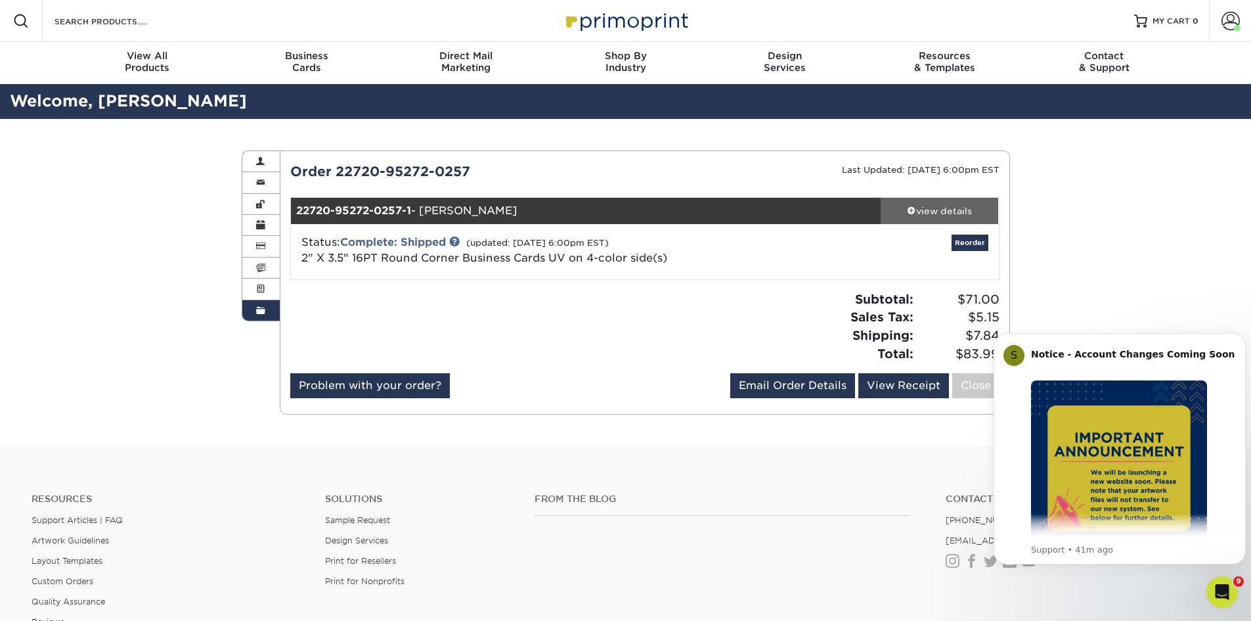
click at [924, 210] on div "view details" at bounding box center [940, 210] width 118 height 13
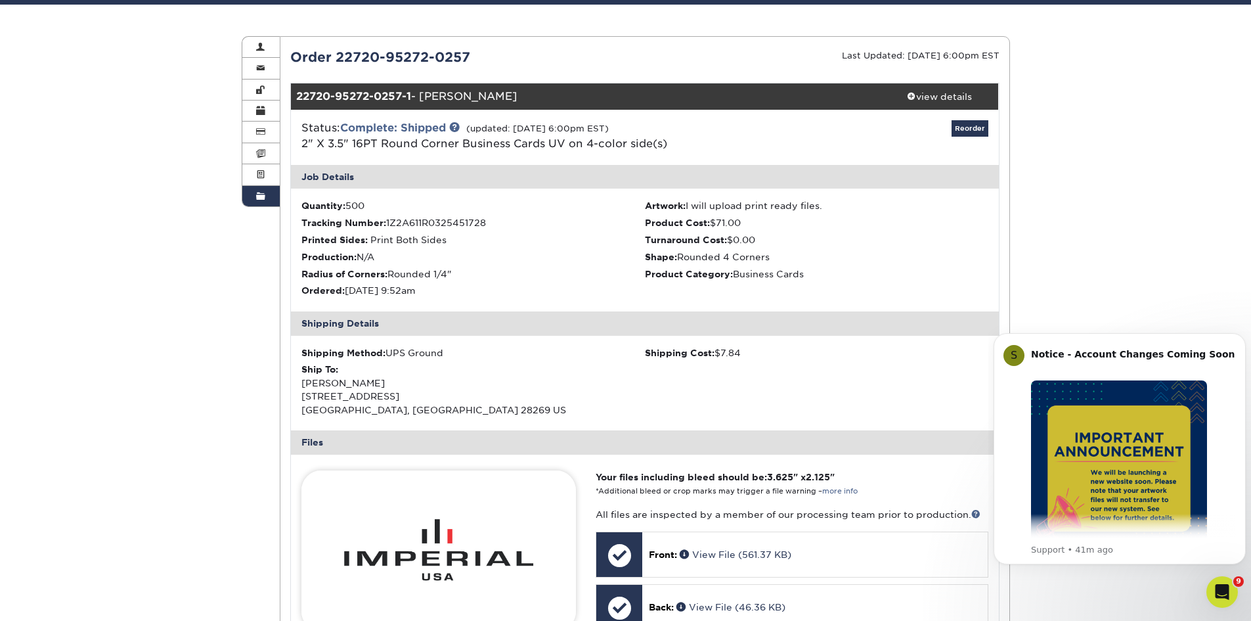
scroll to position [328, 0]
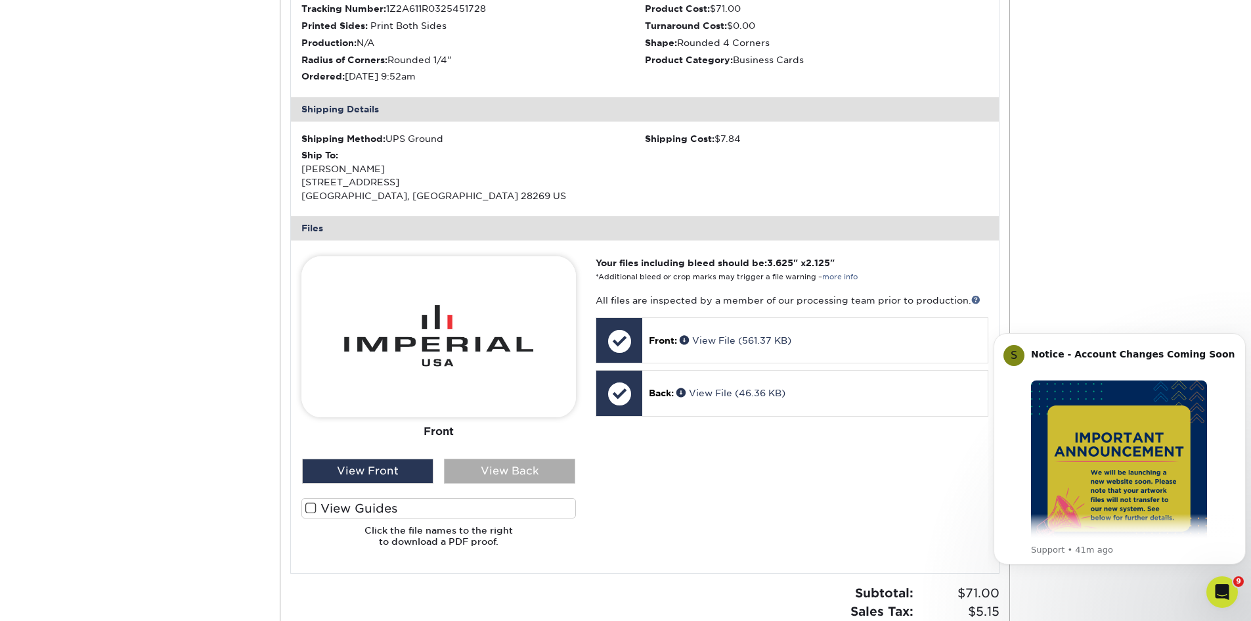
click at [512, 466] on div "View Back" at bounding box center [509, 470] width 131 height 25
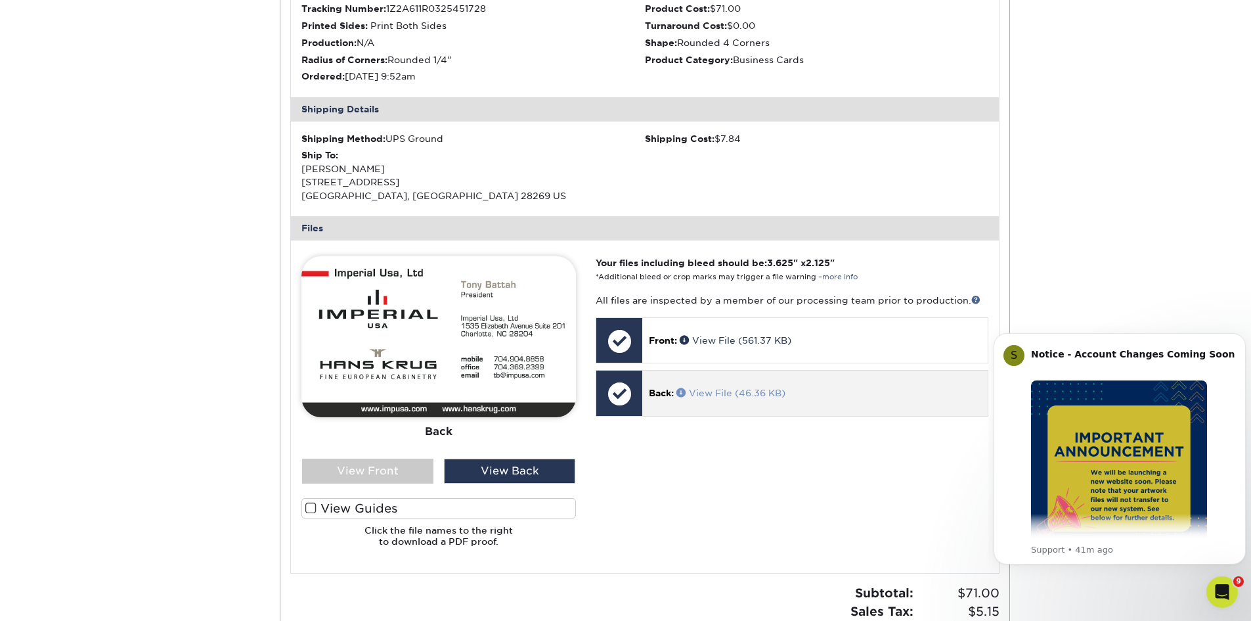
click at [683, 393] on span at bounding box center [683, 392] width 12 height 9
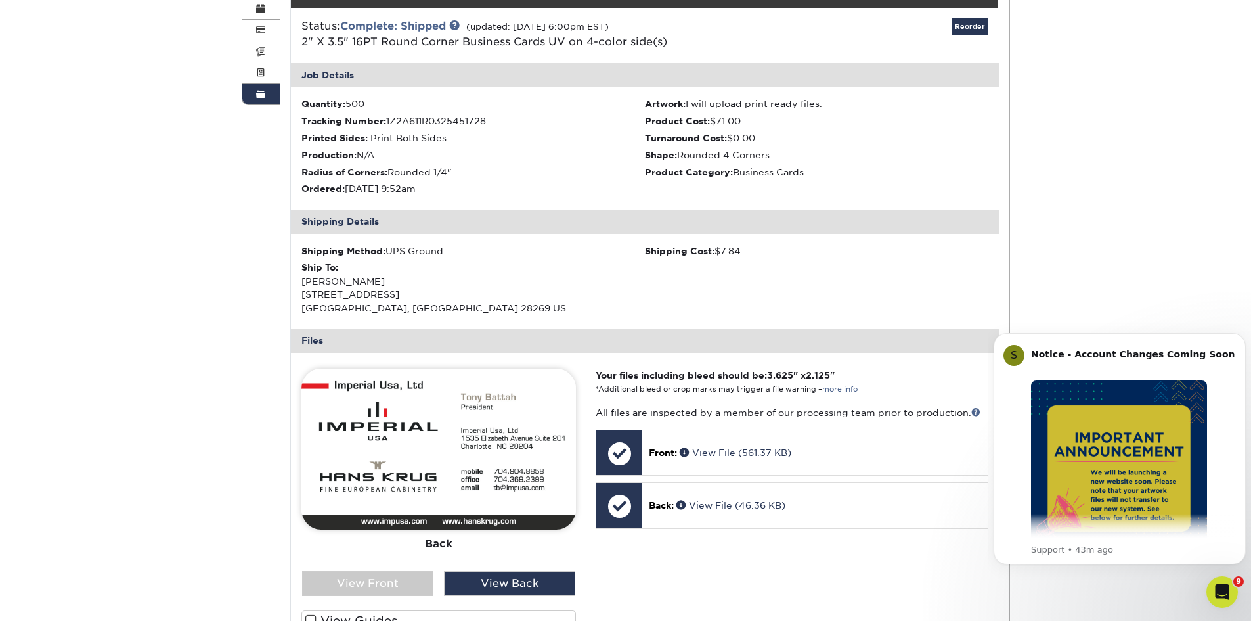
scroll to position [66, 0]
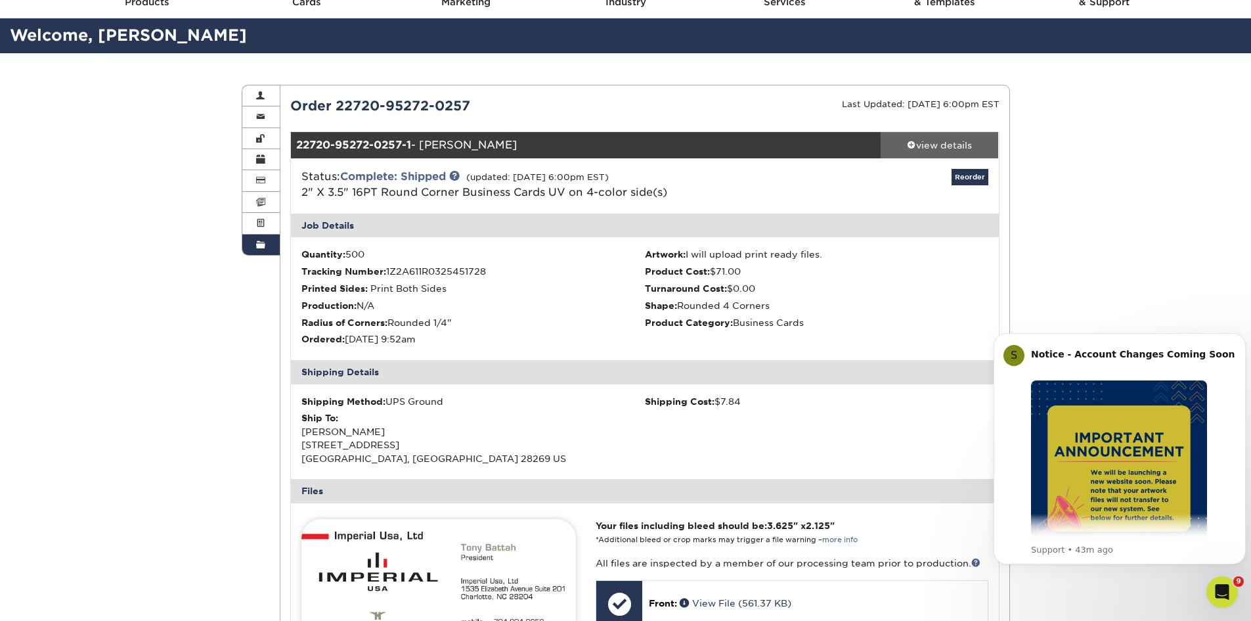
click at [944, 144] on div "view details" at bounding box center [940, 145] width 118 height 13
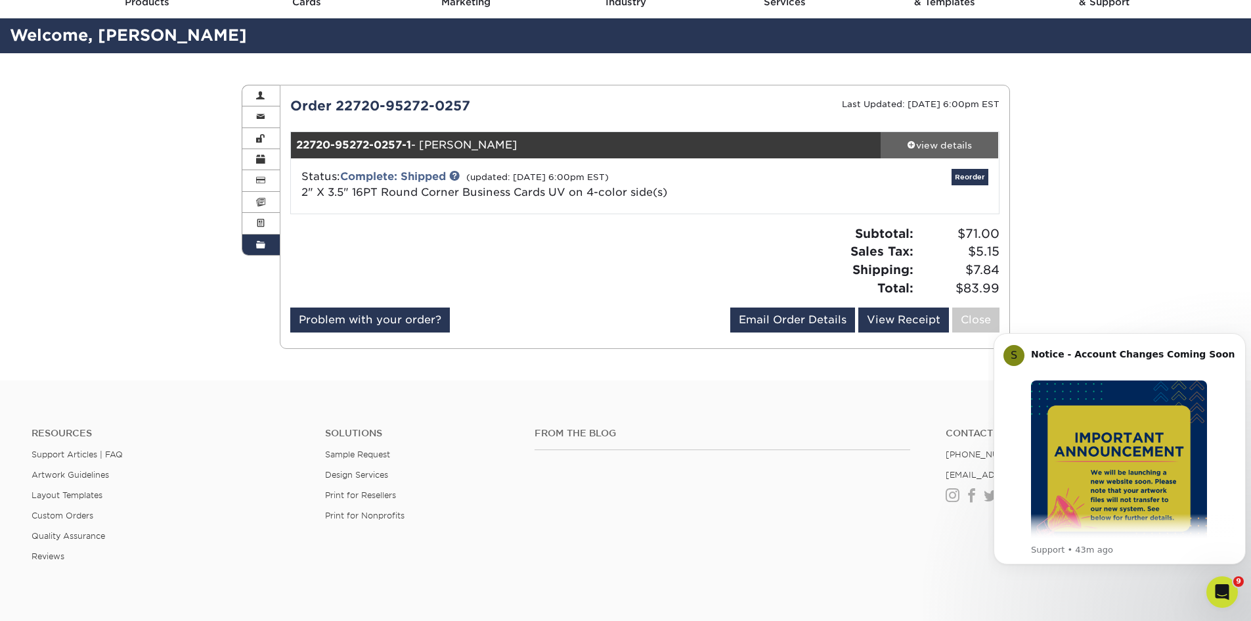
click at [944, 144] on div "view details" at bounding box center [940, 145] width 118 height 13
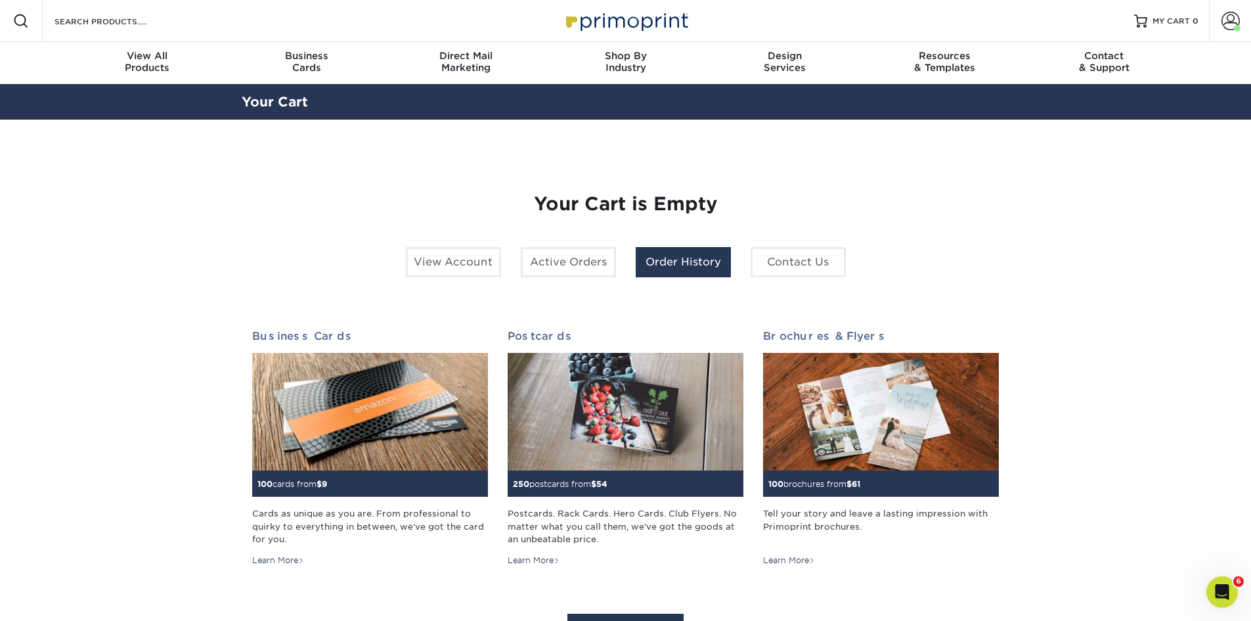
click at [699, 263] on link "Order History" at bounding box center [683, 262] width 95 height 30
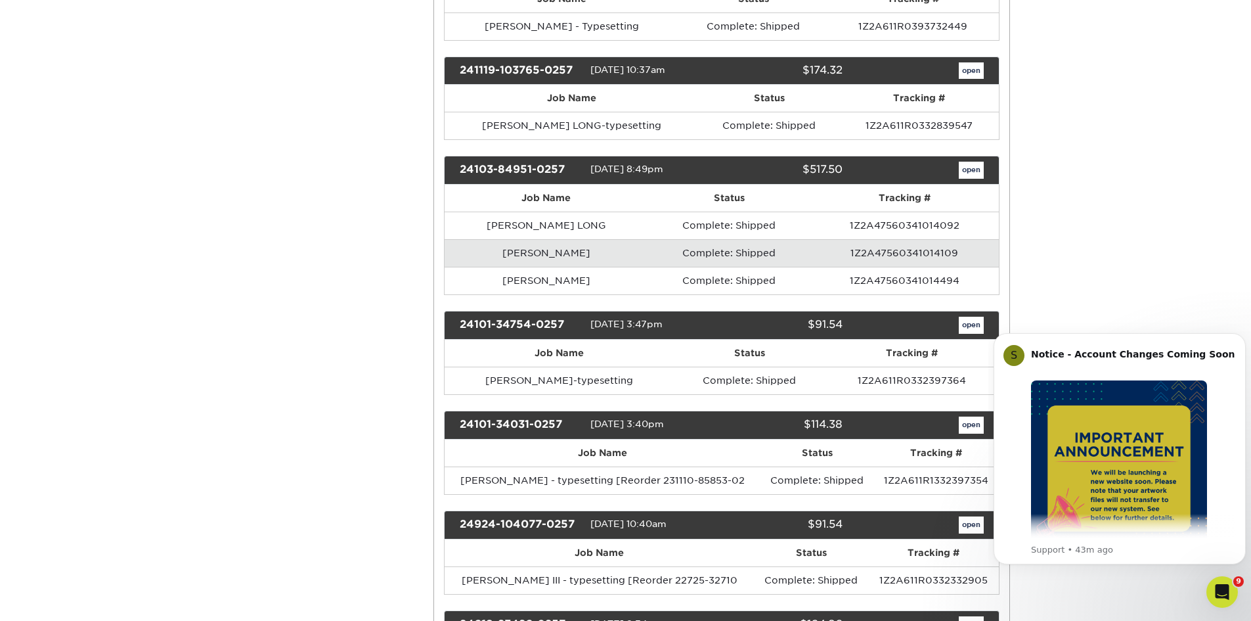
scroll to position [591, 0]
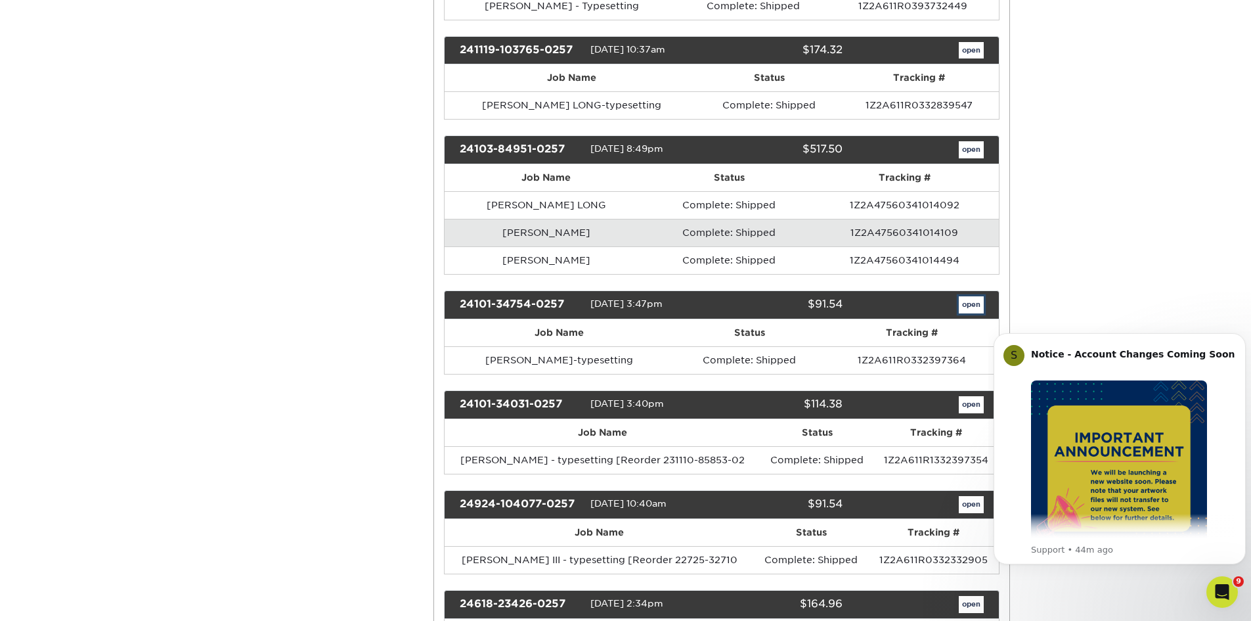
click at [971, 305] on link "open" at bounding box center [971, 304] width 25 height 17
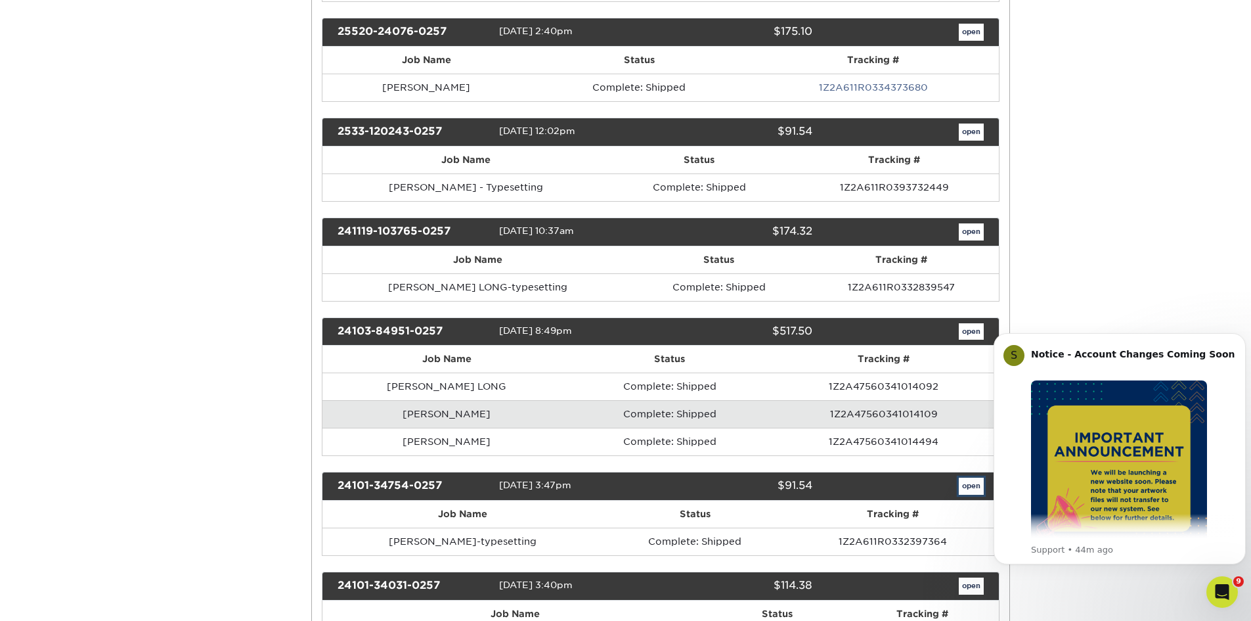
scroll to position [0, 0]
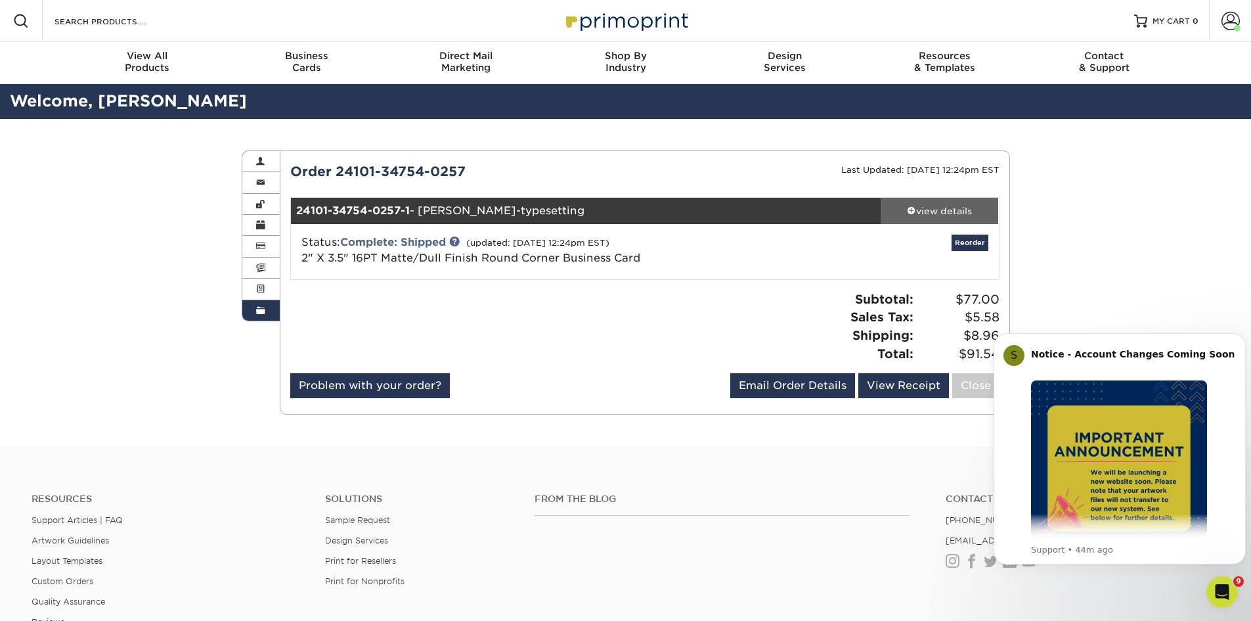
click at [930, 207] on div "view details" at bounding box center [940, 210] width 118 height 13
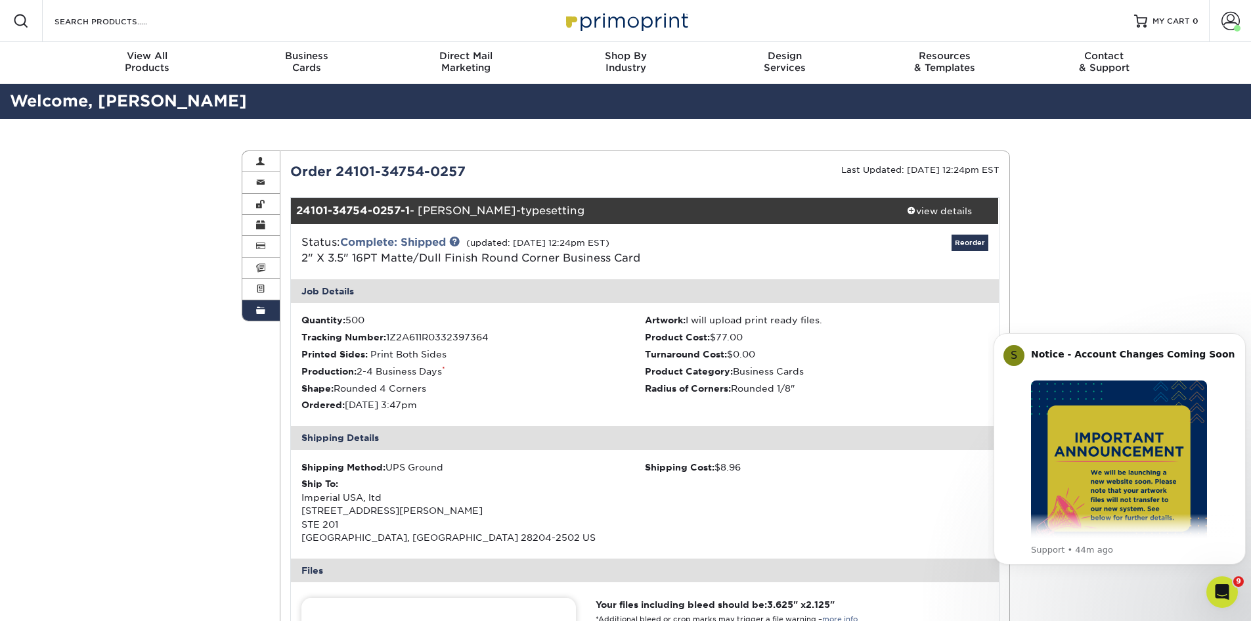
scroll to position [263, 0]
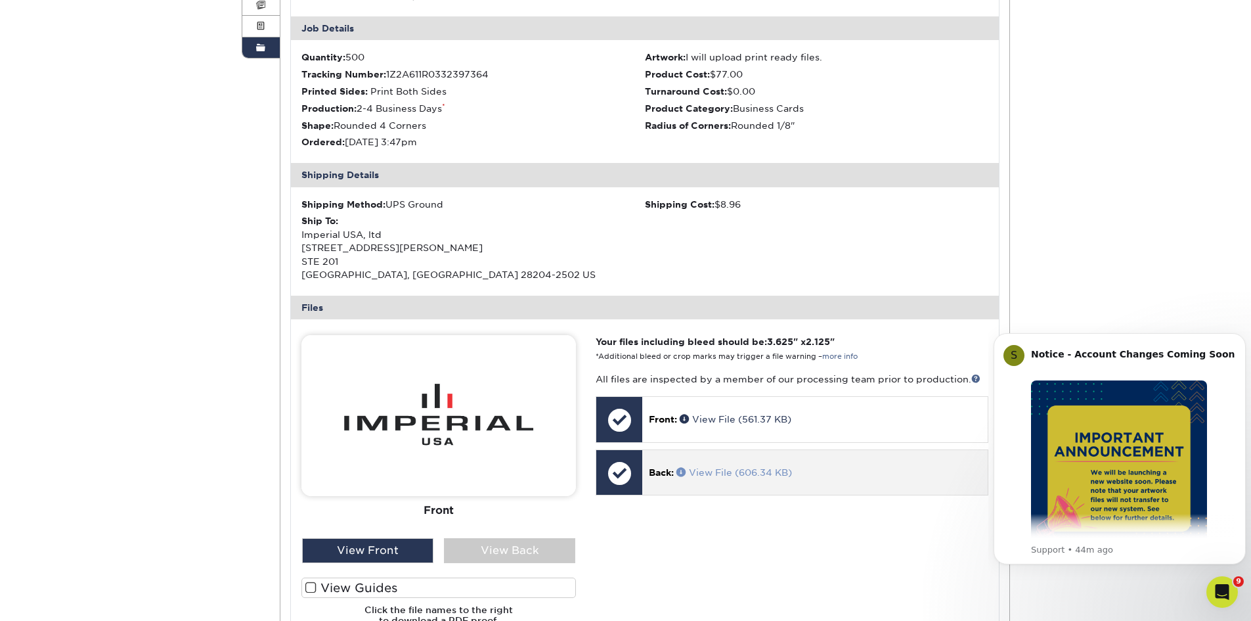
click at [698, 471] on link "View File (606.34 KB)" at bounding box center [735, 472] width 116 height 11
